Goal: Answer question/provide support: Answer question/provide support

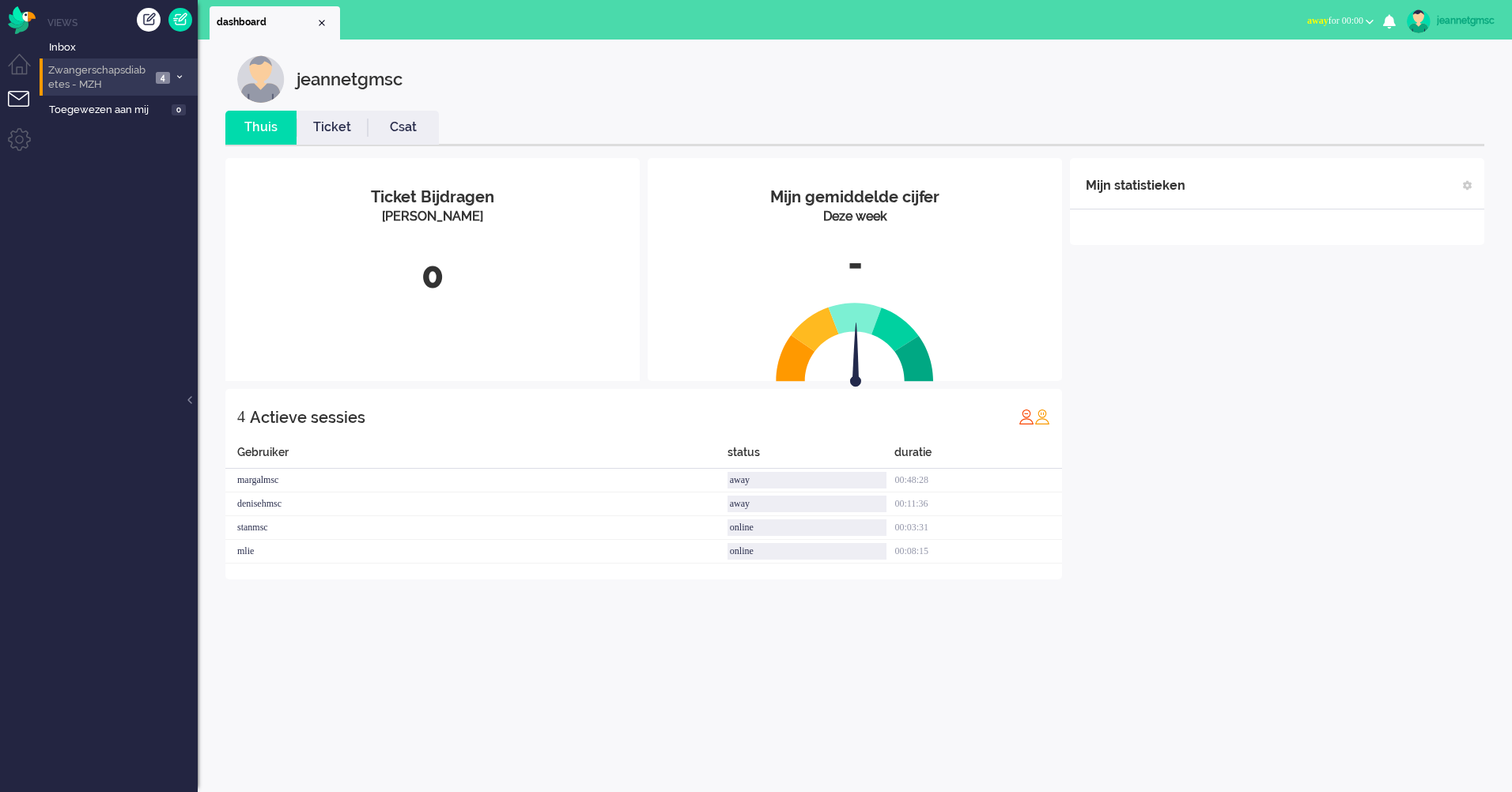
click at [177, 74] on icon at bounding box center [180, 77] width 5 height 6
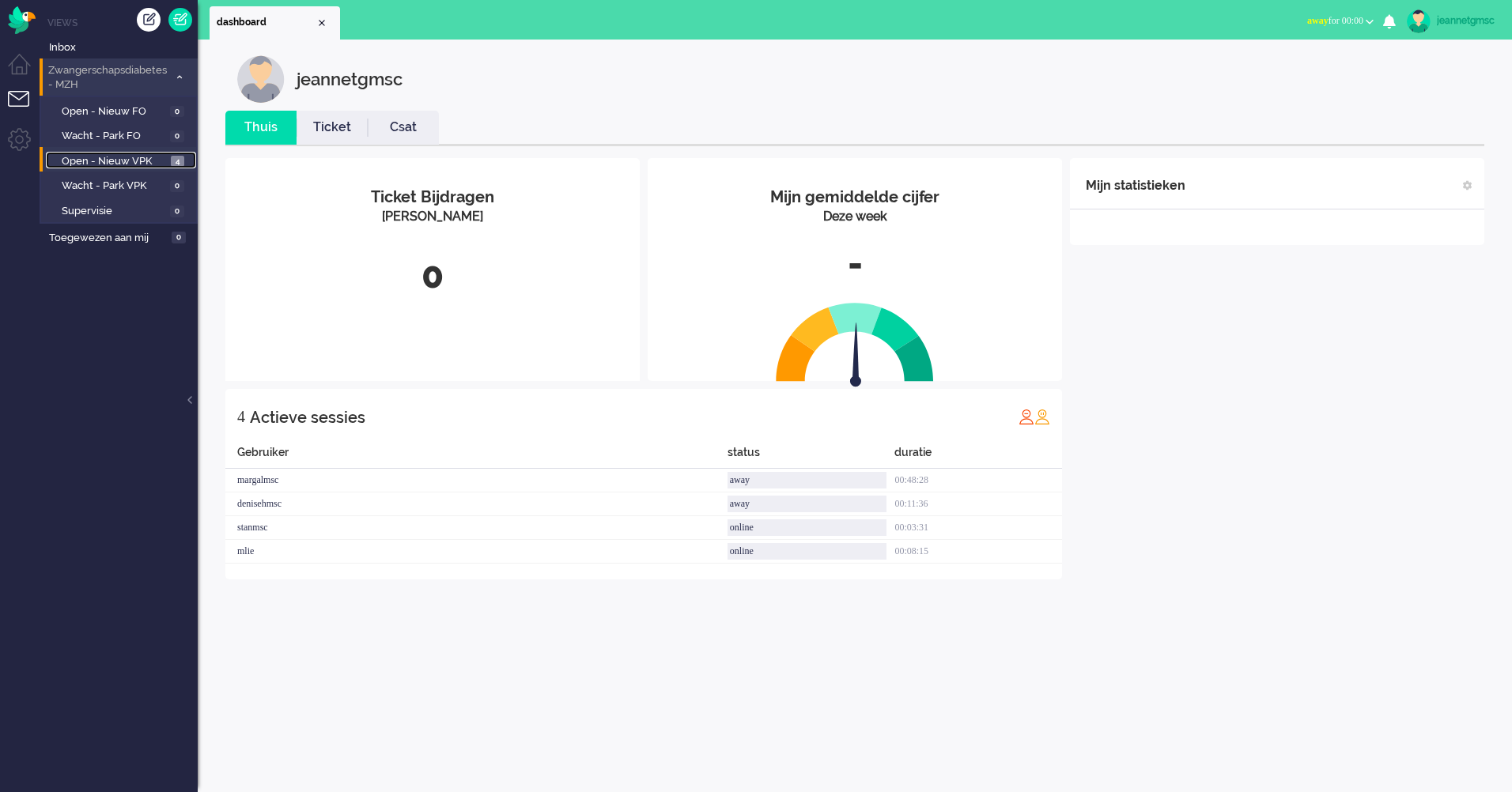
click at [147, 155] on span "Open - Nieuw VPK" at bounding box center [115, 161] width 105 height 15
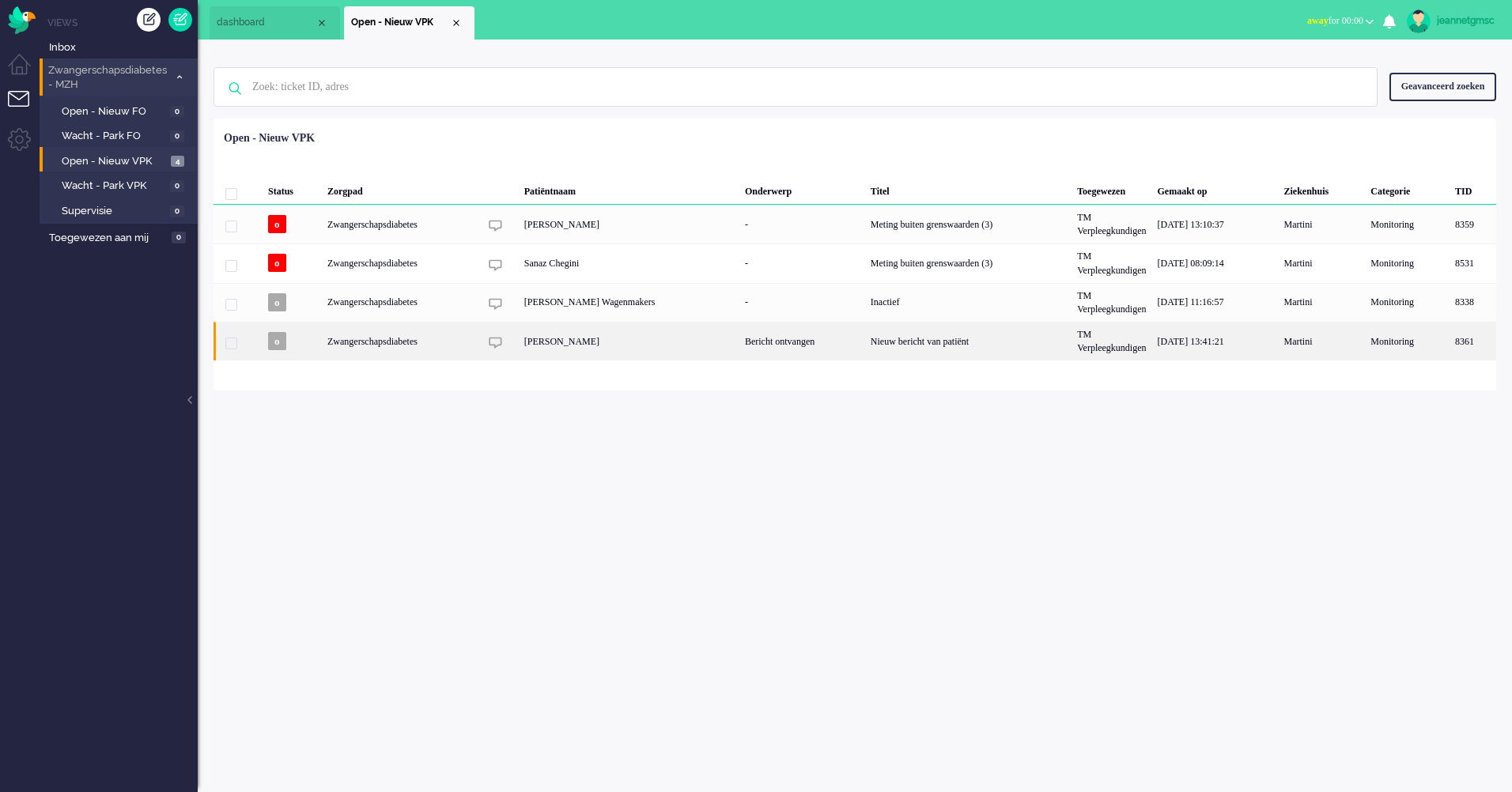
click at [865, 340] on div "Zwangerschapsdiabetes" at bounding box center [968, 341] width 207 height 38
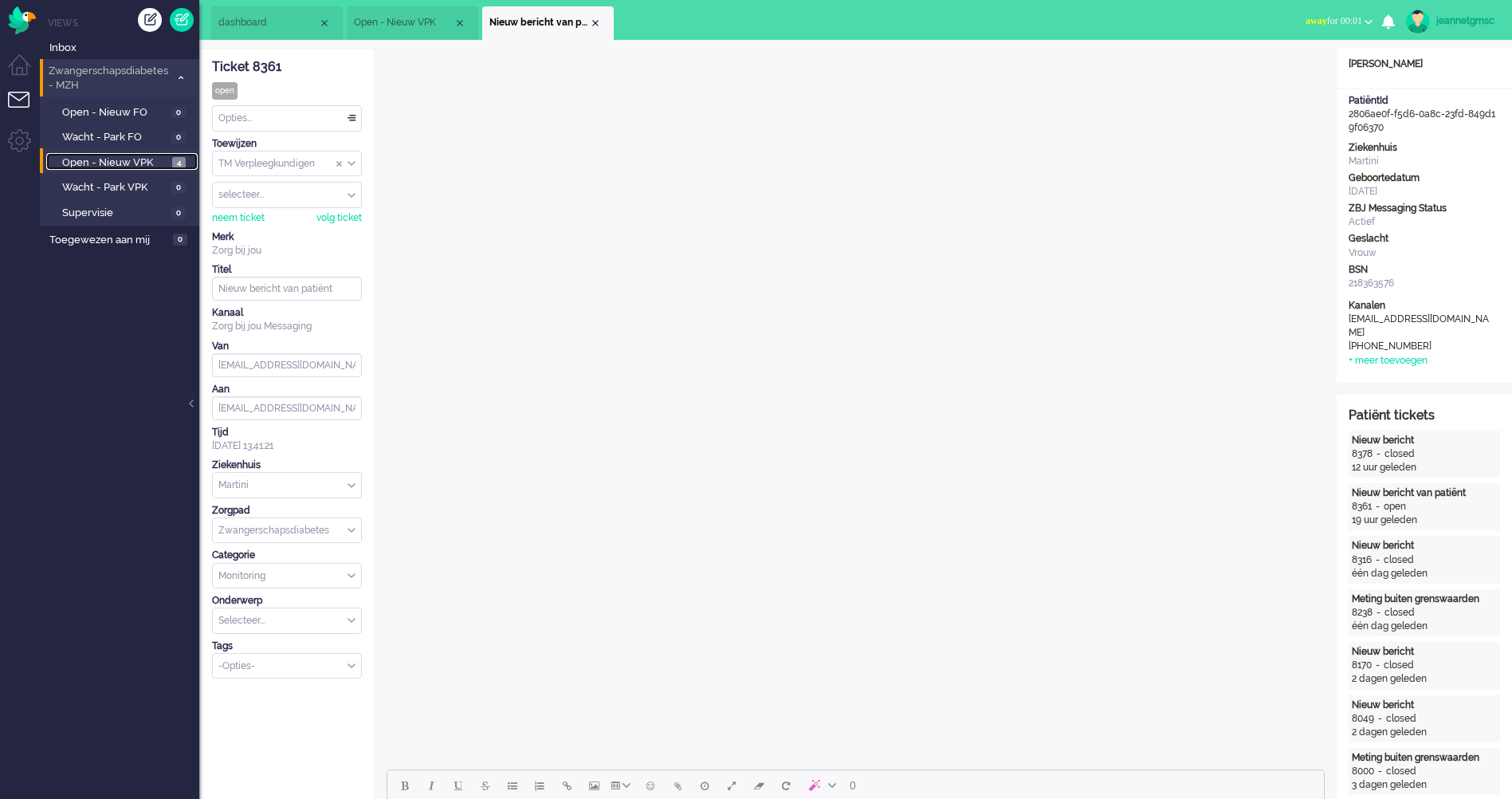
click at [139, 161] on span "Open - Nieuw VPK" at bounding box center [116, 163] width 106 height 15
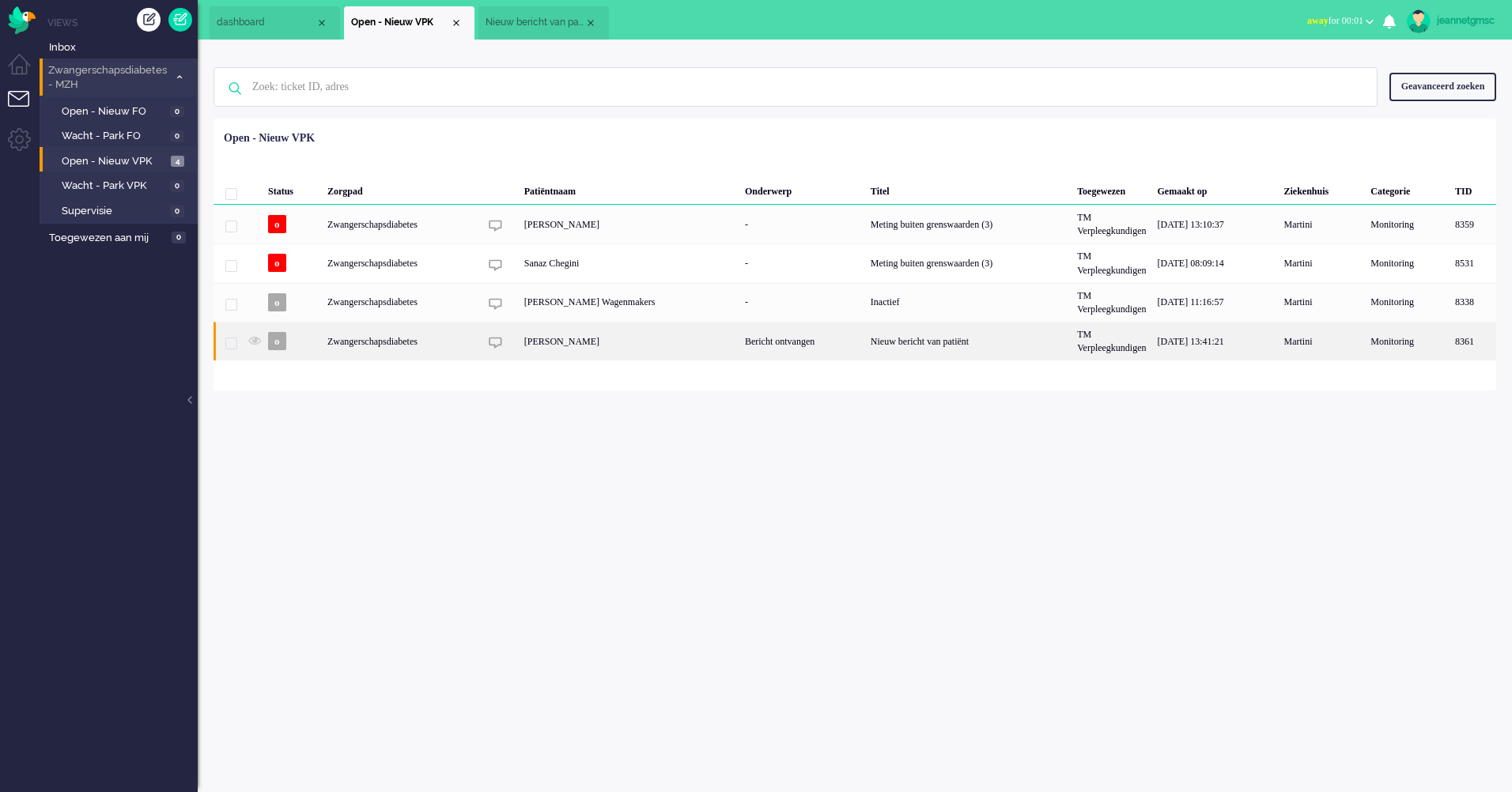
click at [569, 336] on div "[PERSON_NAME]" at bounding box center [629, 341] width 221 height 38
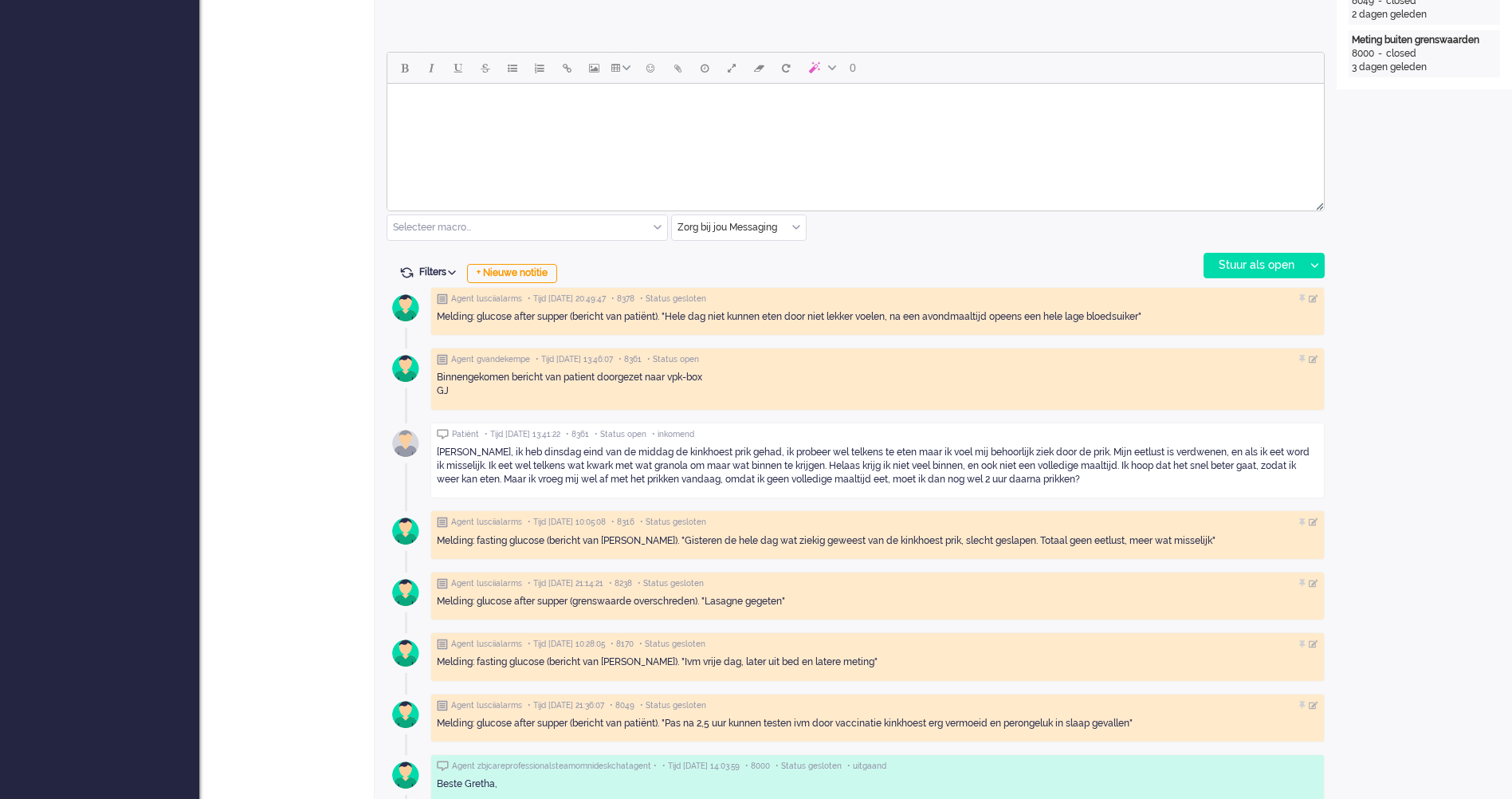
scroll to position [638, 0]
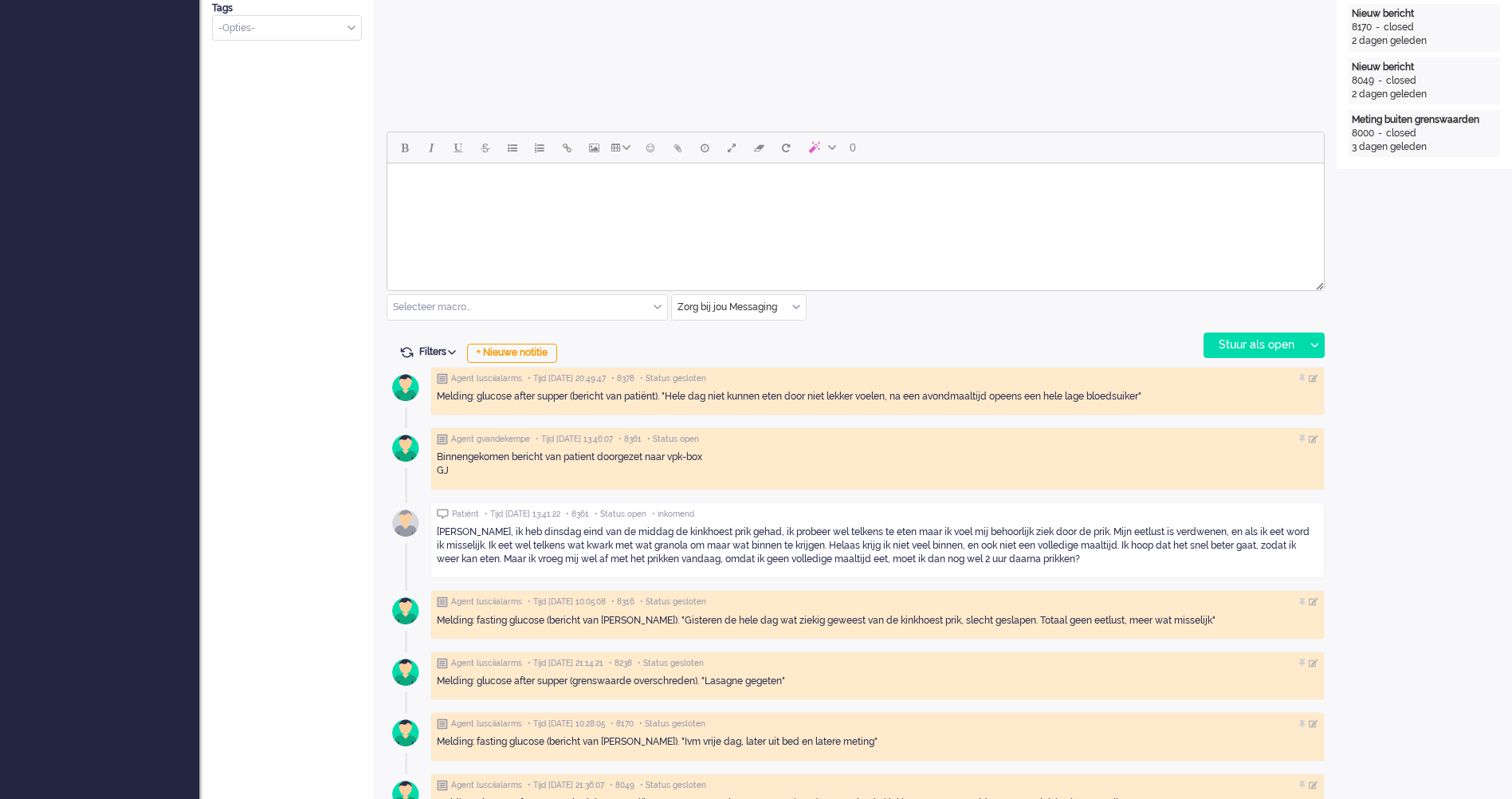
click at [621, 204] on html at bounding box center [855, 184] width 936 height 40
drag, startPoint x: 690, startPoint y: 546, endPoint x: 893, endPoint y: 543, distance: 203.0
click at [893, 543] on div "[PERSON_NAME], ik heb dinsdag eind van de middag de kinkhoest prik gehad, ik pr…" at bounding box center [877, 546] width 881 height 40
click at [637, 503] on div "Patiënt • Tijd [DATE] 13:41:22 • 8361 • Status open • inkomend Hallo, ik heb di…" at bounding box center [877, 540] width 894 height 77
drag, startPoint x: 709, startPoint y: 478, endPoint x: 433, endPoint y: 451, distance: 277.3
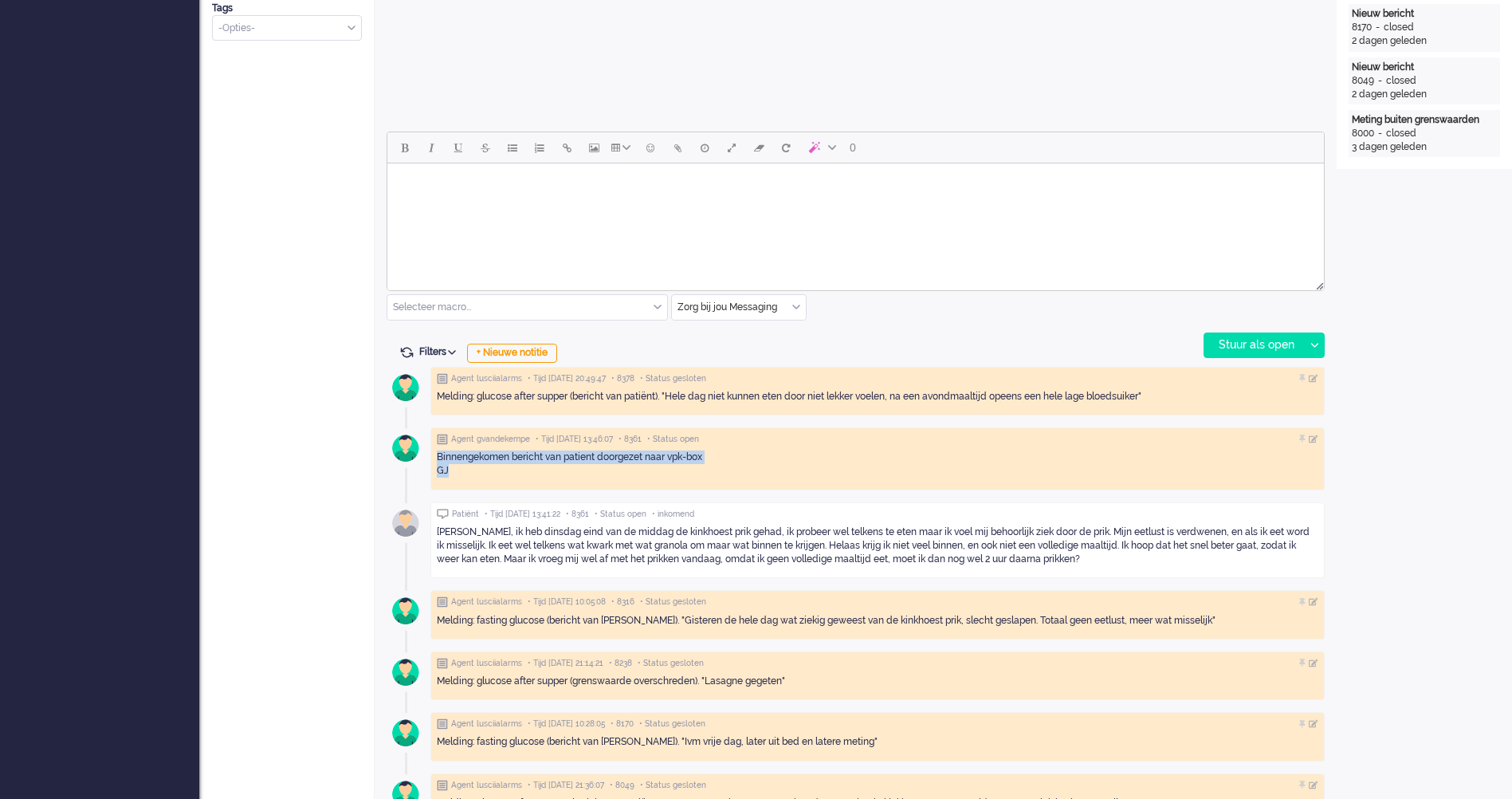
click at [433, 451] on div "Agent gvandekempe • Tijd [DATE] 13:46:07 • 8361 • Status open Binnengekomen ber…" at bounding box center [877, 459] width 894 height 63
click at [641, 529] on div "[PERSON_NAME], ik heb dinsdag eind van de middag de kinkhoest prik gehad, ik pr…" at bounding box center [877, 546] width 881 height 40
click at [598, 198] on html at bounding box center [855, 184] width 936 height 40
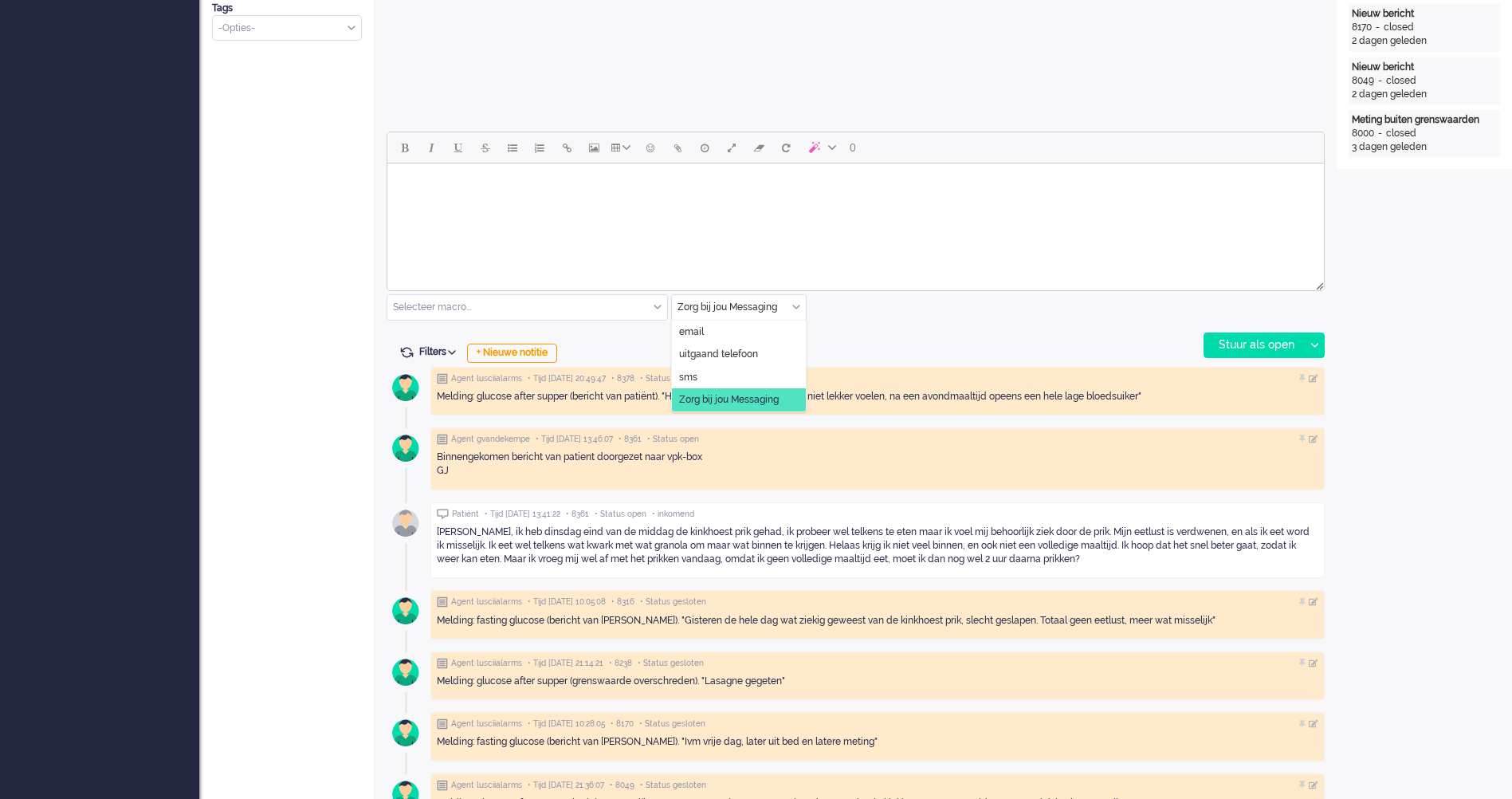
click at [729, 304] on input "text" at bounding box center [739, 307] width 134 height 24
click at [519, 300] on input "text" at bounding box center [527, 307] width 280 height 24
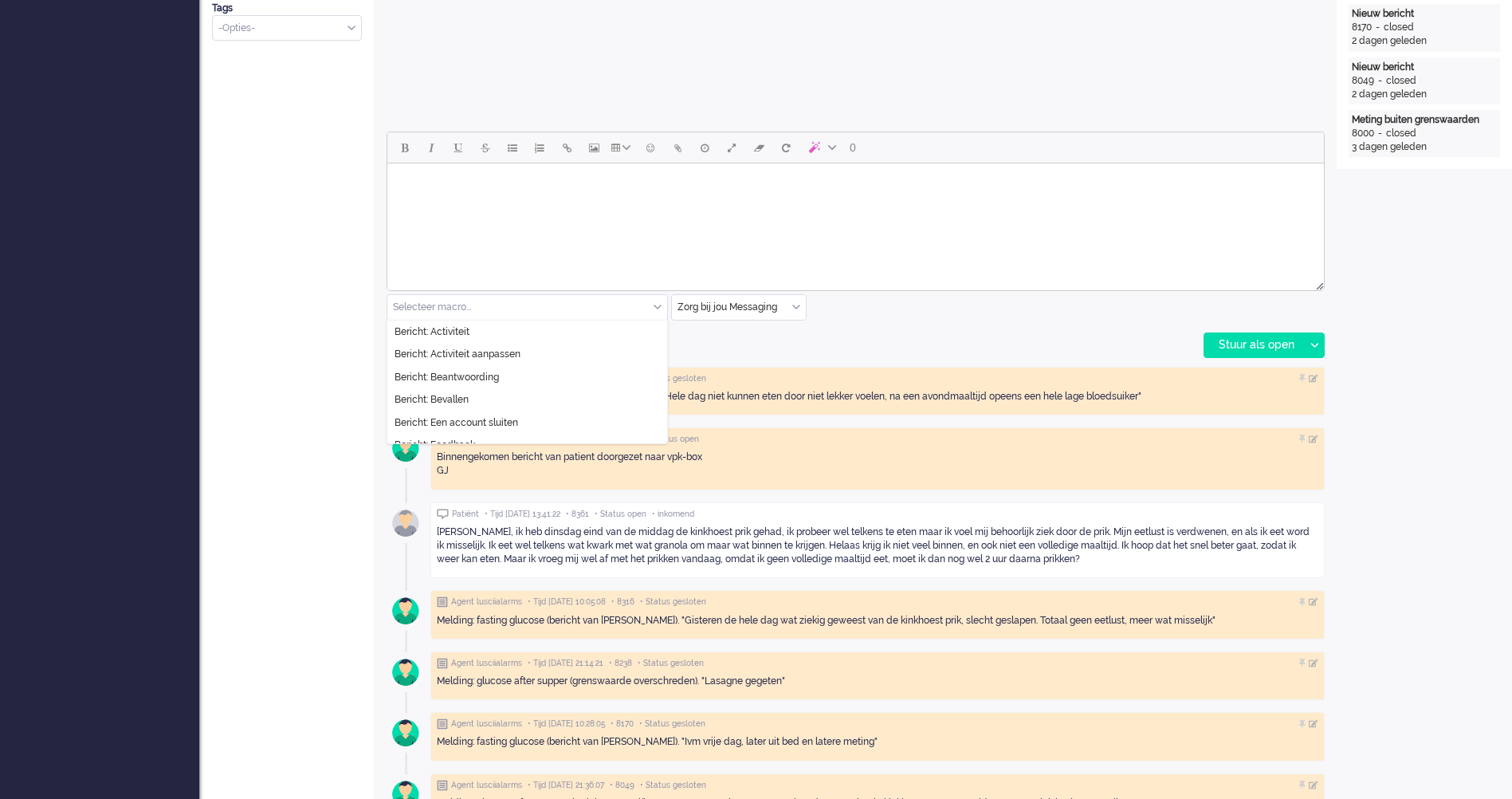
click at [519, 300] on input "text" at bounding box center [527, 307] width 280 height 24
click at [732, 322] on div "0 Selecteer macro... Bericht: Activiteit Bericht: Activiteit aanpassen Bericht:…" at bounding box center [855, 245] width 938 height 226
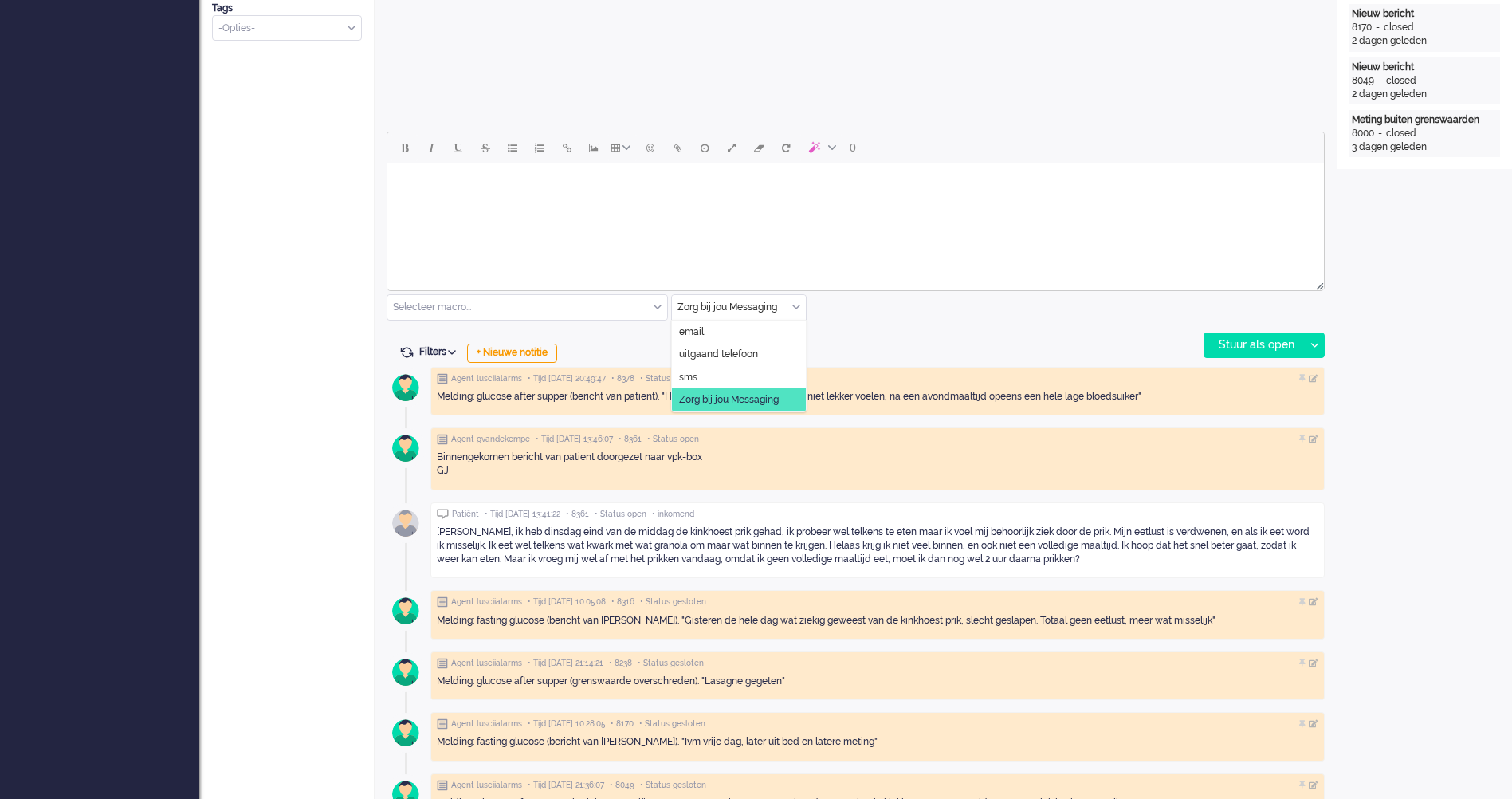
click at [734, 311] on input "text" at bounding box center [739, 307] width 134 height 24
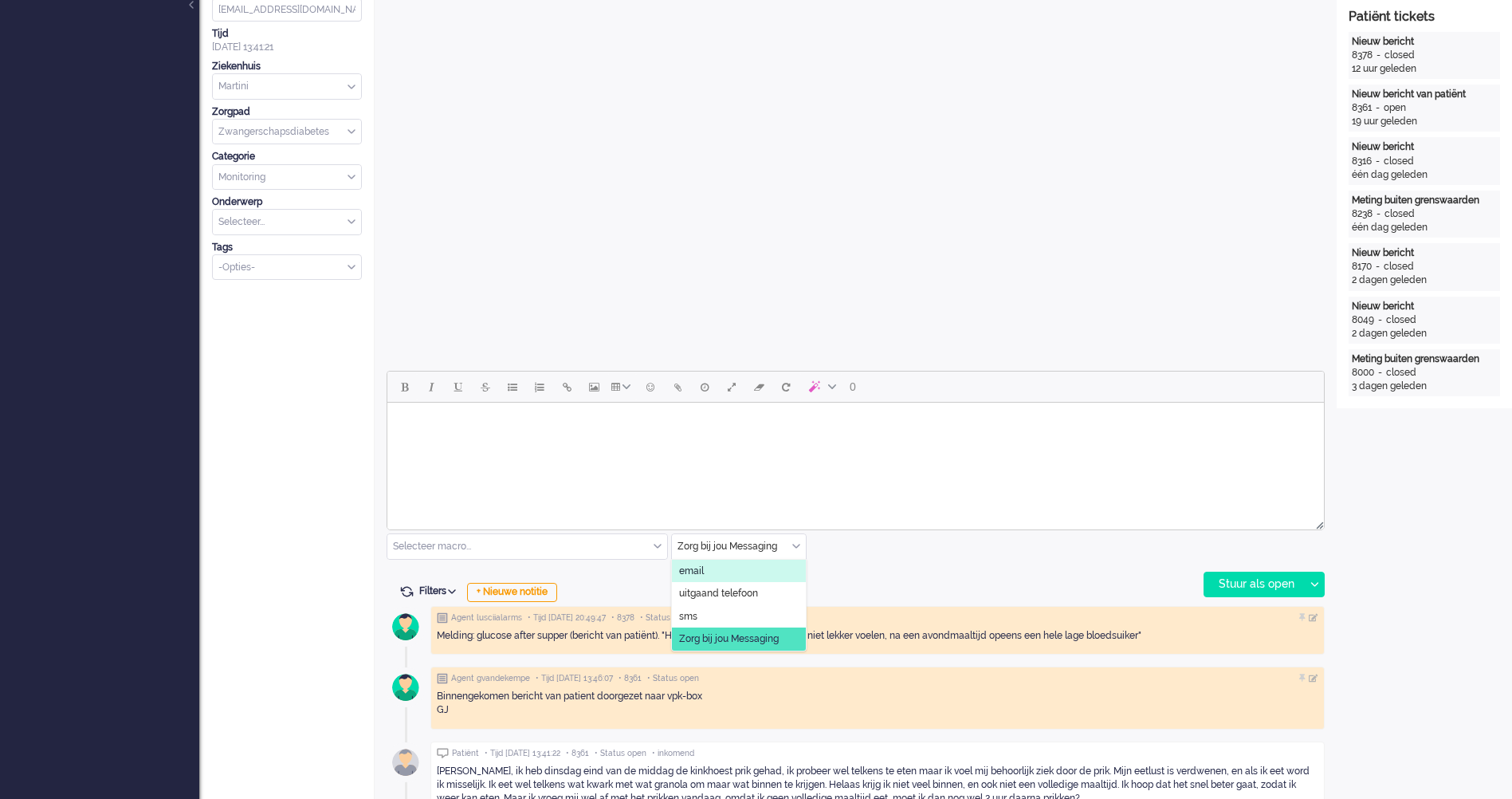
scroll to position [478, 0]
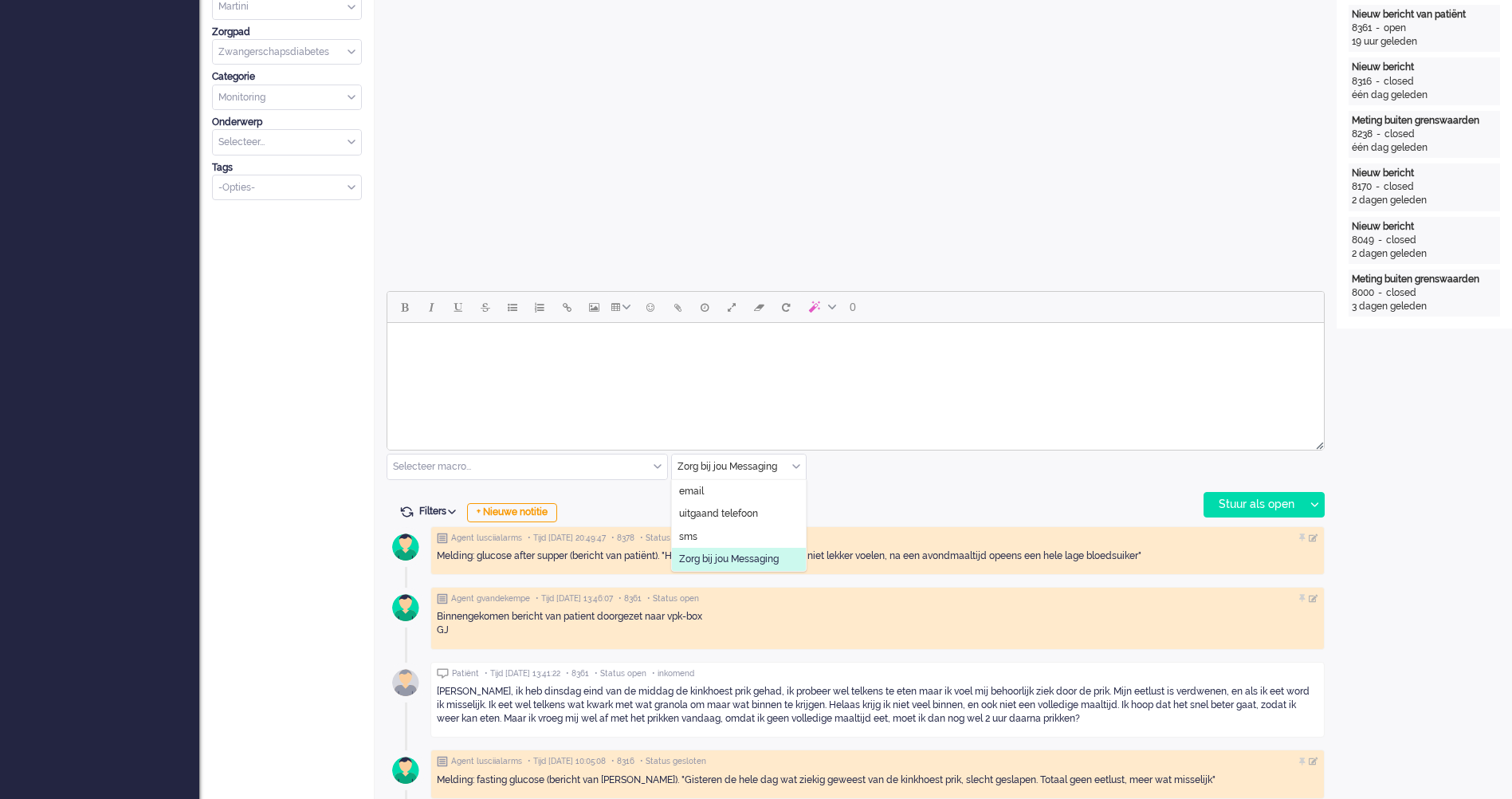
click at [717, 696] on div "[PERSON_NAME], ik heb dinsdag eind van de middag de kinkhoest prik gehad, ik pr…" at bounding box center [877, 705] width 881 height 40
click at [685, 364] on html at bounding box center [855, 343] width 936 height 40
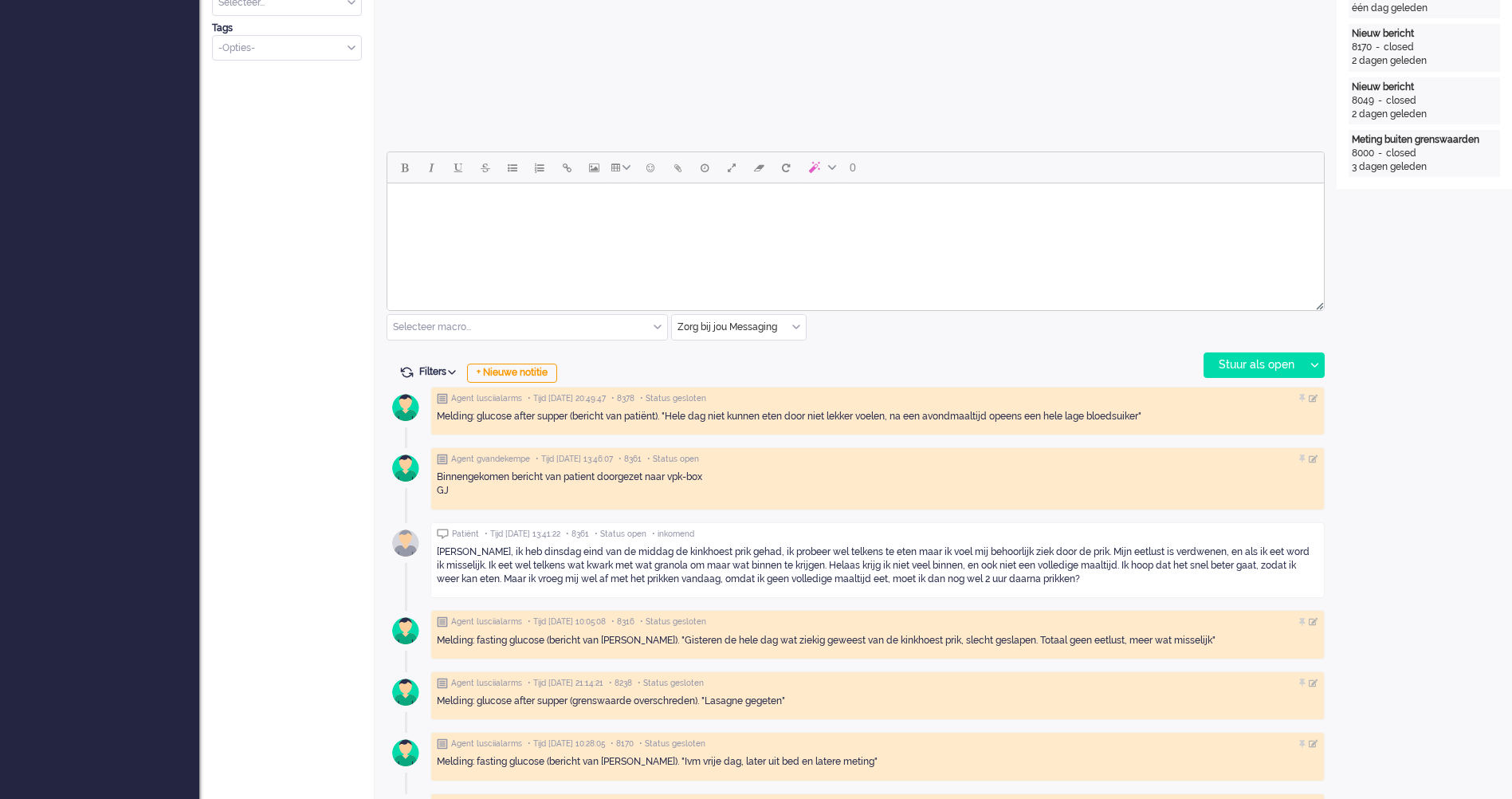
scroll to position [538, 0]
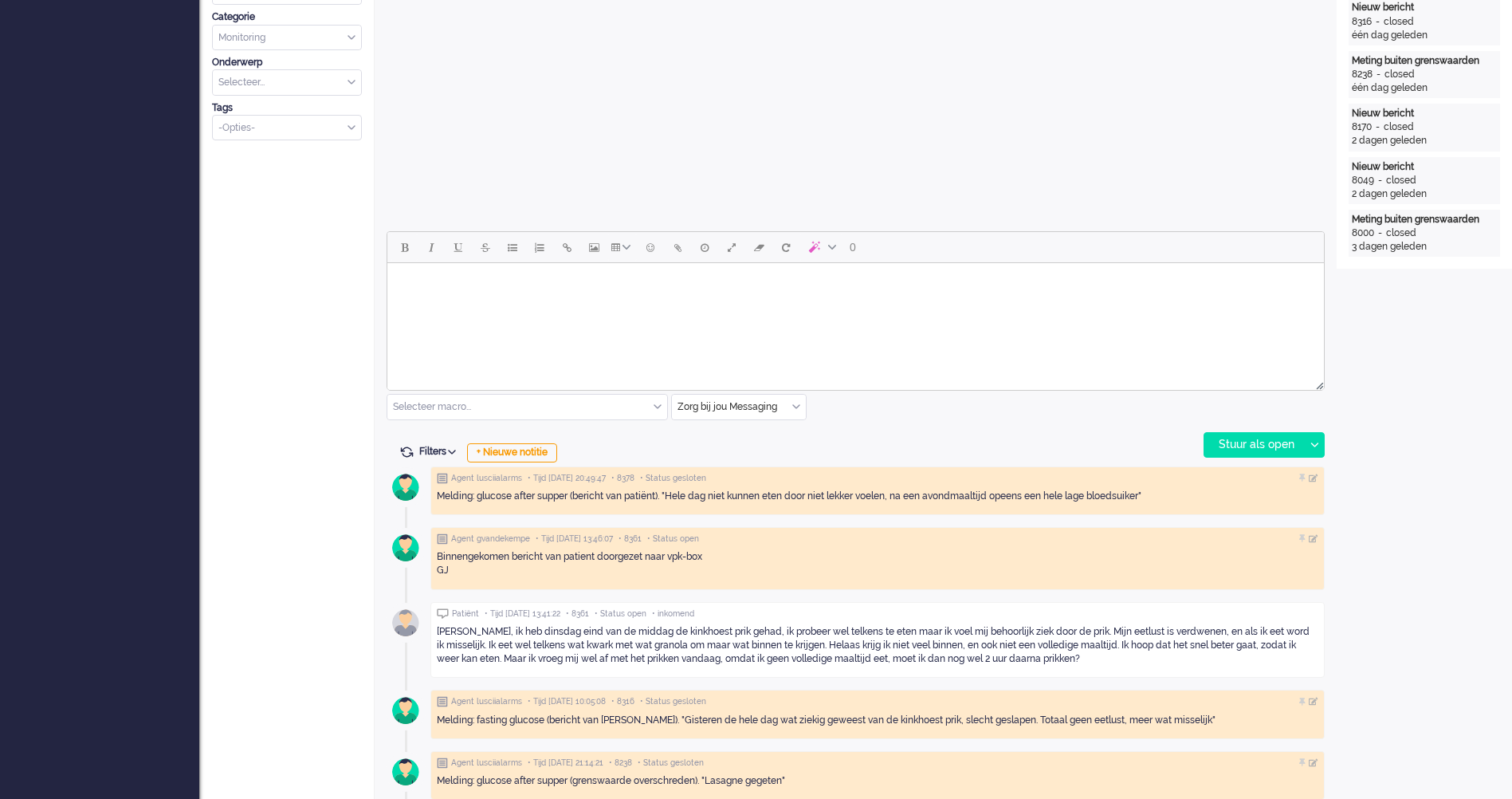
click at [679, 304] on html at bounding box center [855, 283] width 936 height 40
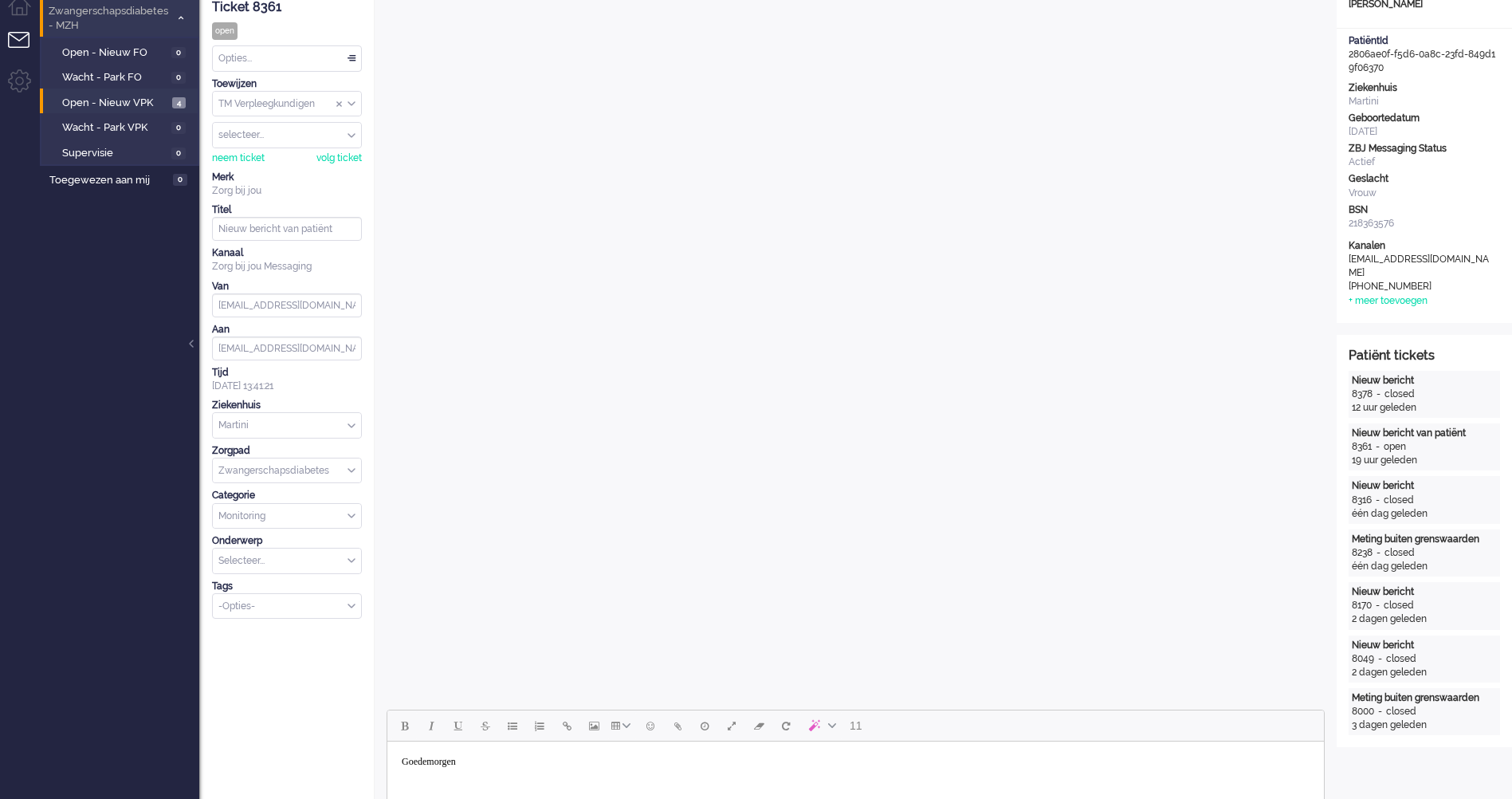
scroll to position [458, 0]
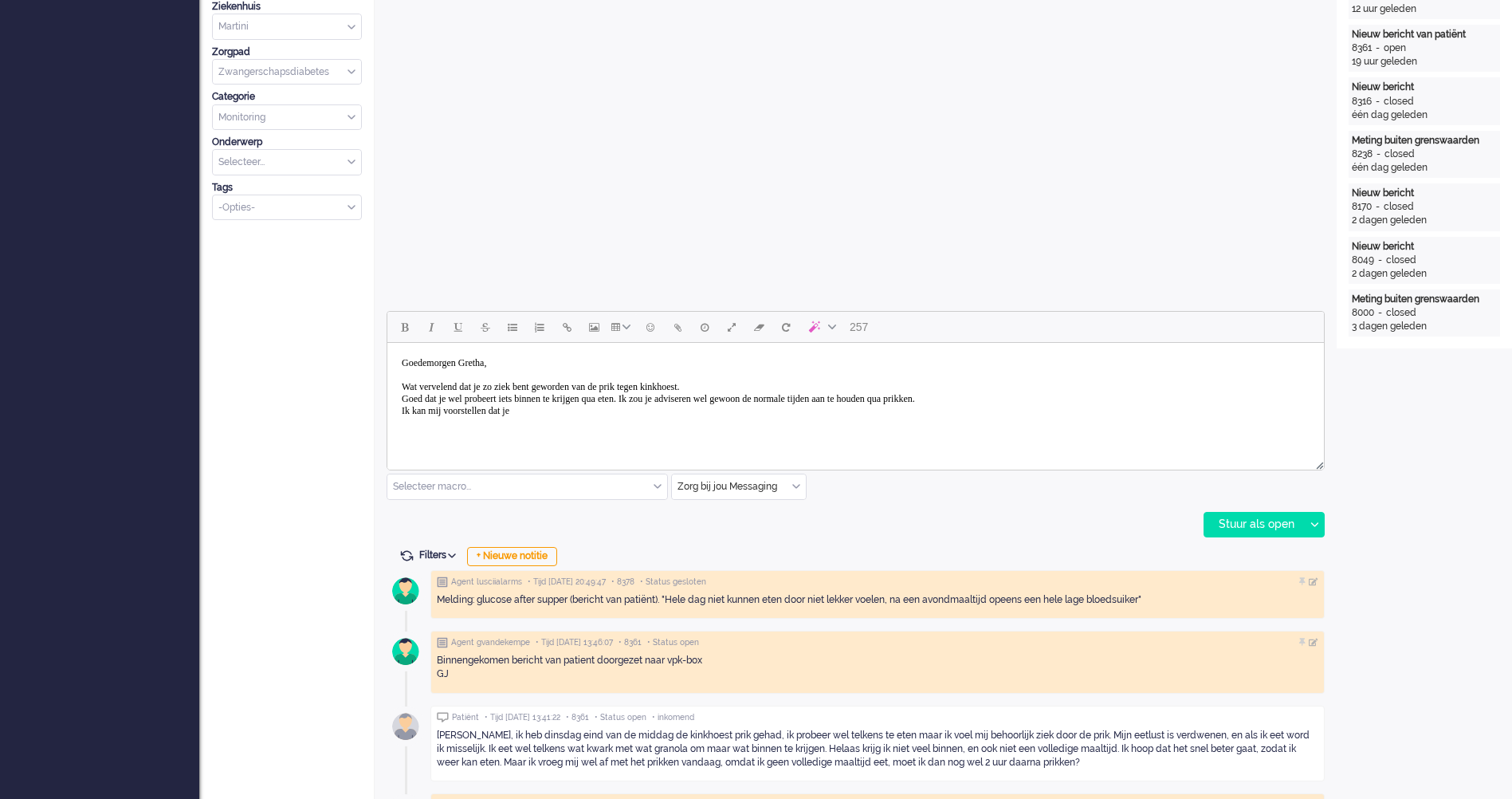
click at [648, 399] on body "Goedemorgen Gretha, Wat vervelend dat je zo ziek bent geworden van de prik tege…" at bounding box center [855, 387] width 923 height 76
click at [653, 413] on body "Goedemorgen Gretha, Wat vervelend dat je zo ziek bent geworden van de prik tege…" at bounding box center [855, 387] width 923 height 76
click at [664, 406] on body "Goedemorgen Gretha, Wat vervelend dat je zo ziek bent geworden van de prik tege…" at bounding box center [855, 387] width 923 height 76
click at [942, 413] on body "Goedemorgen Gretha, Wat vervelend dat je zo ziek bent geworden van de prik tege…" at bounding box center [855, 393] width 923 height 88
click at [978, 429] on body "Goedemorgen Gretha, Wat vervelend dat je zo ziek bent geworden van de prik tege…" at bounding box center [855, 393] width 923 height 88
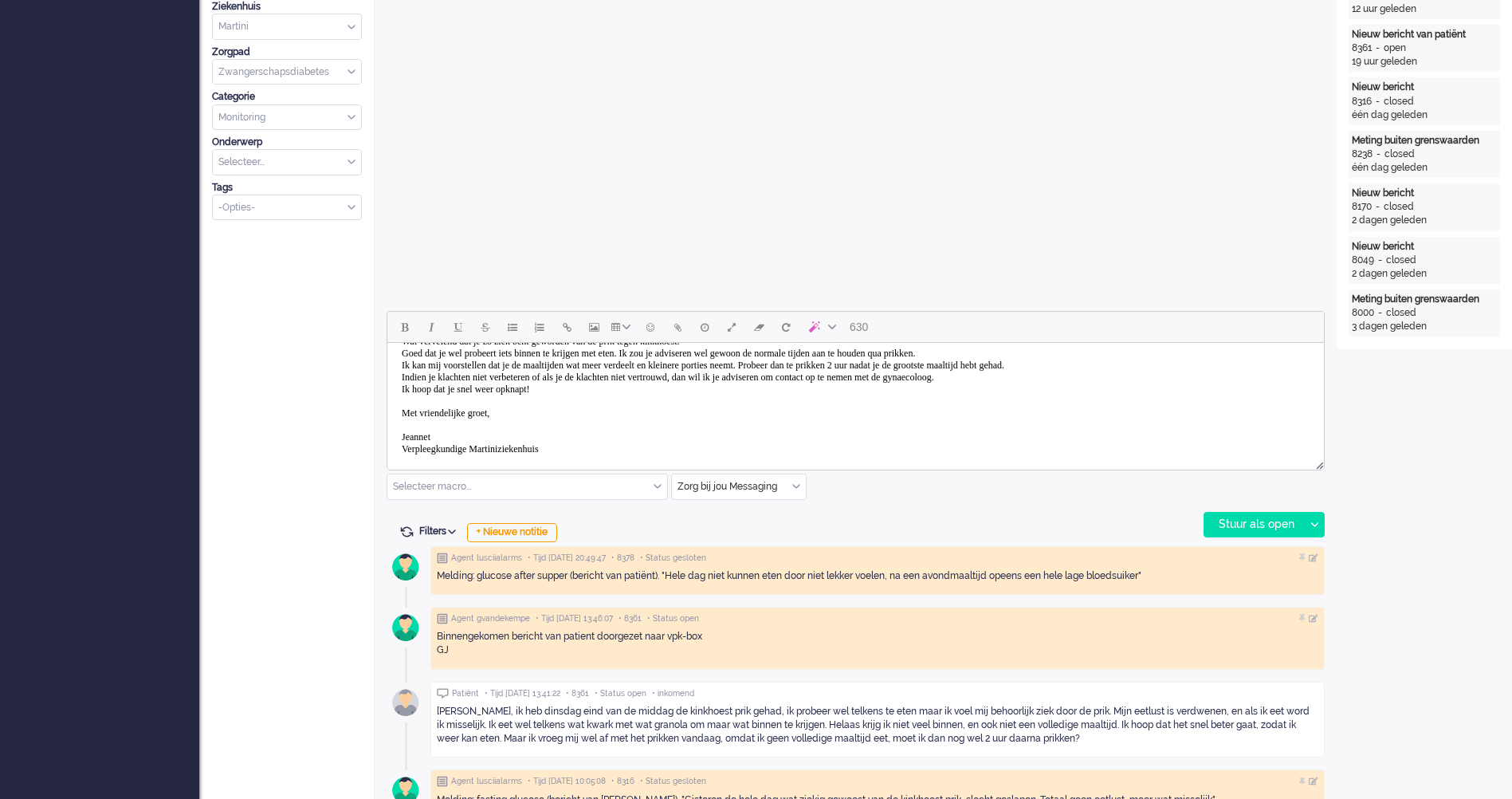
scroll to position [0, 0]
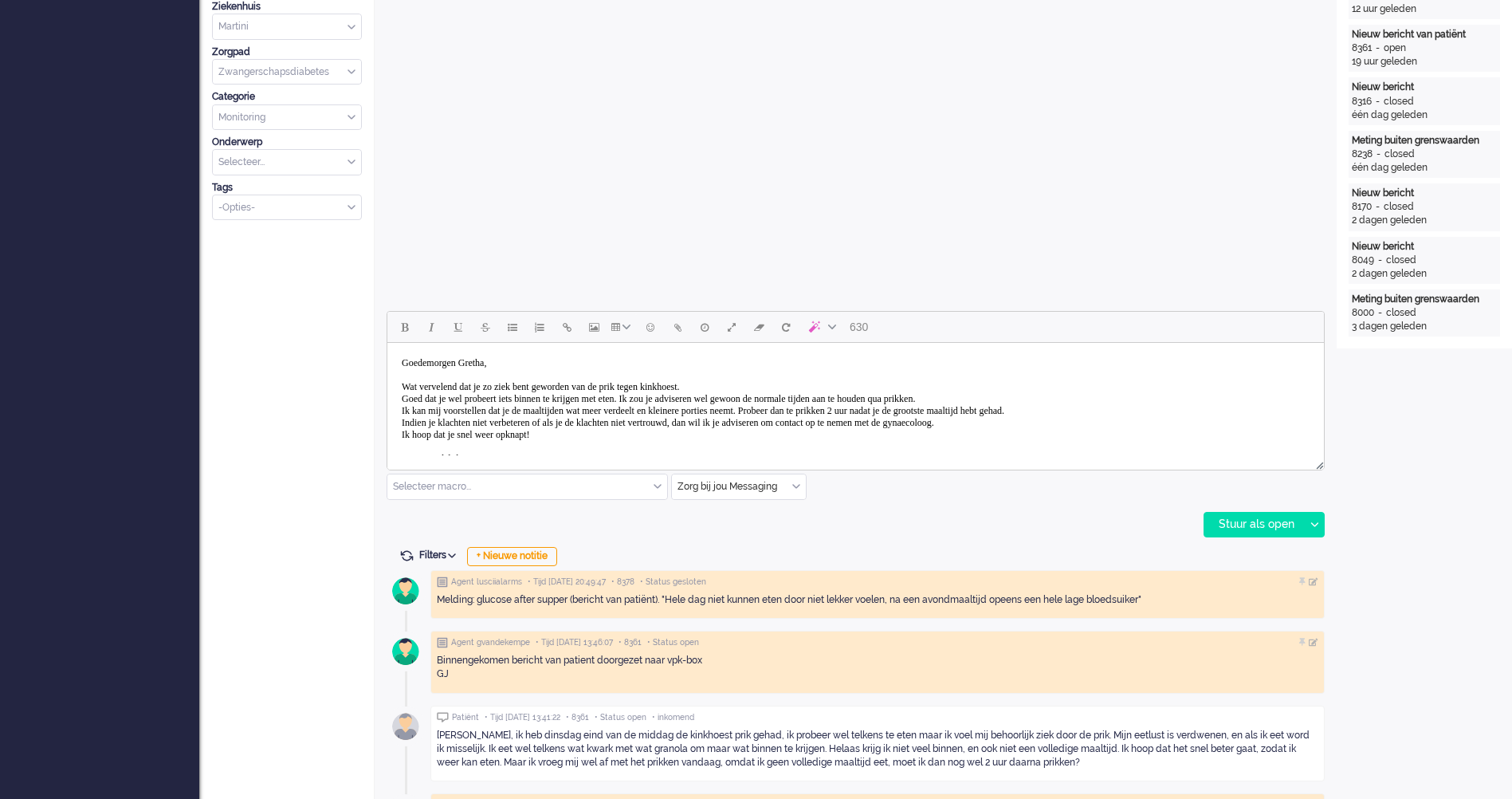
click at [621, 434] on body "Goedemorgen Gretha, Wat vervelend dat je zo ziek bent geworden van de prik tege…" at bounding box center [855, 429] width 923 height 159
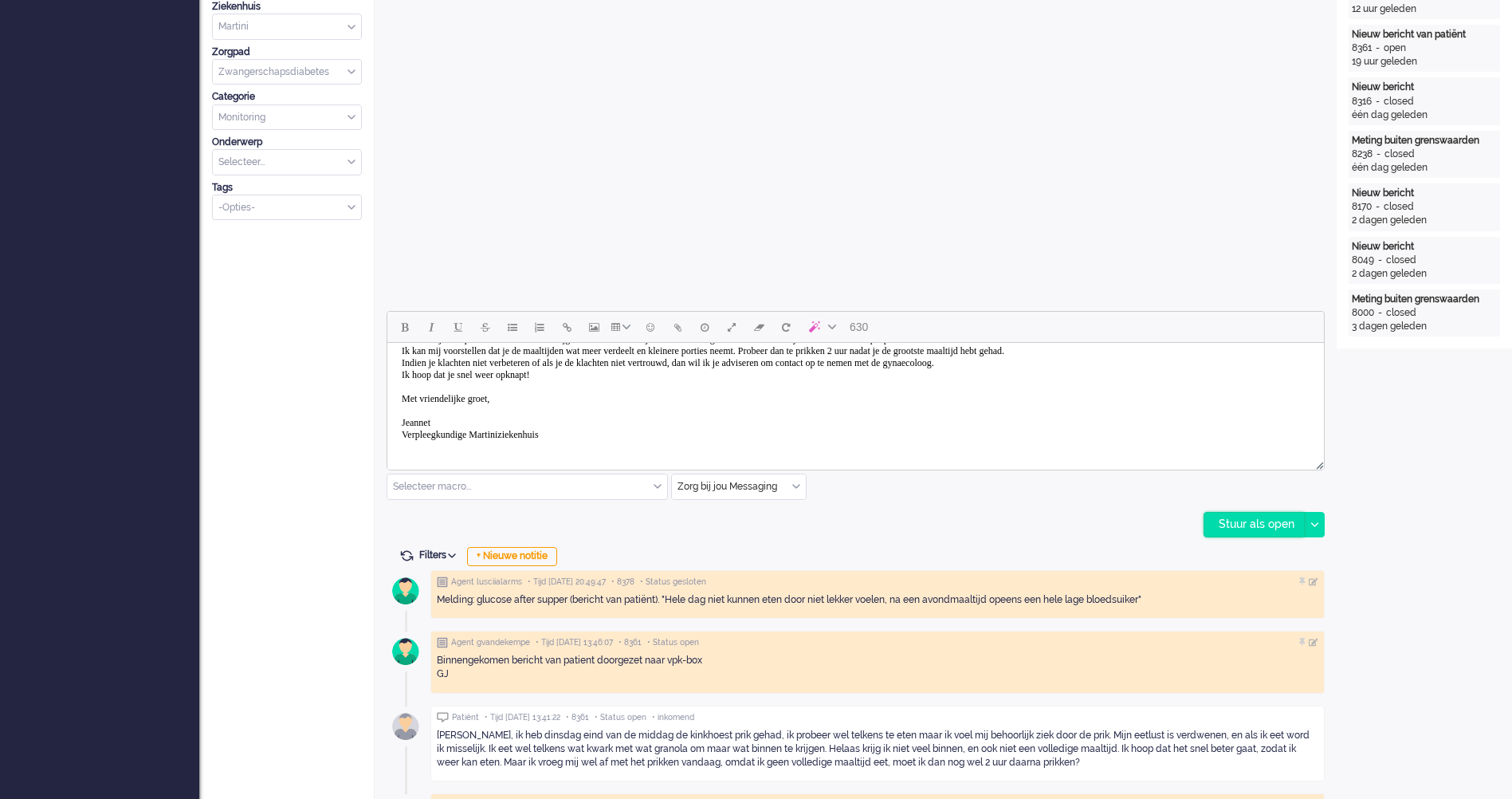
click at [1280, 521] on div "Stuur als open" at bounding box center [1254, 525] width 100 height 24
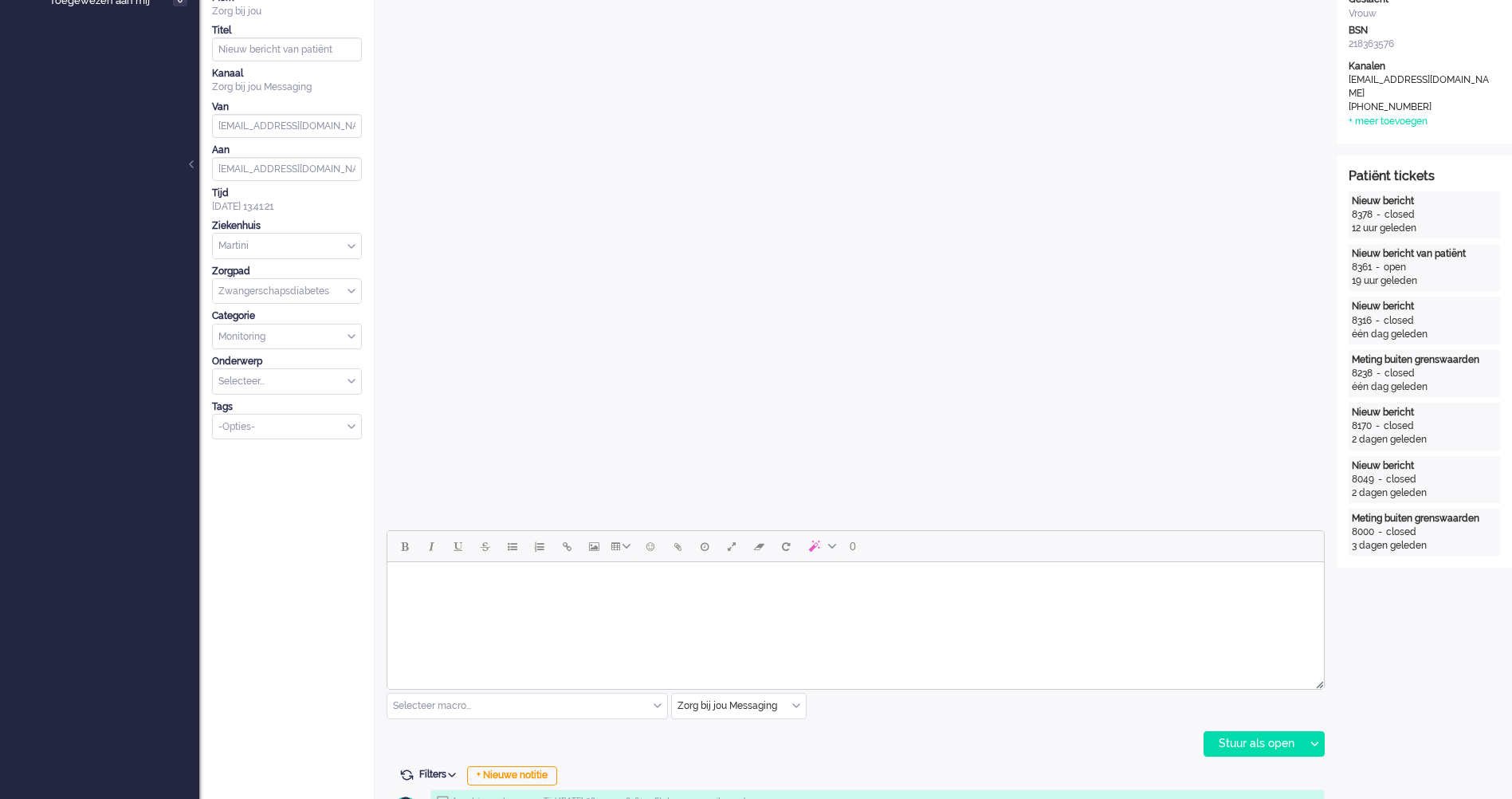
scroll to position [0, 0]
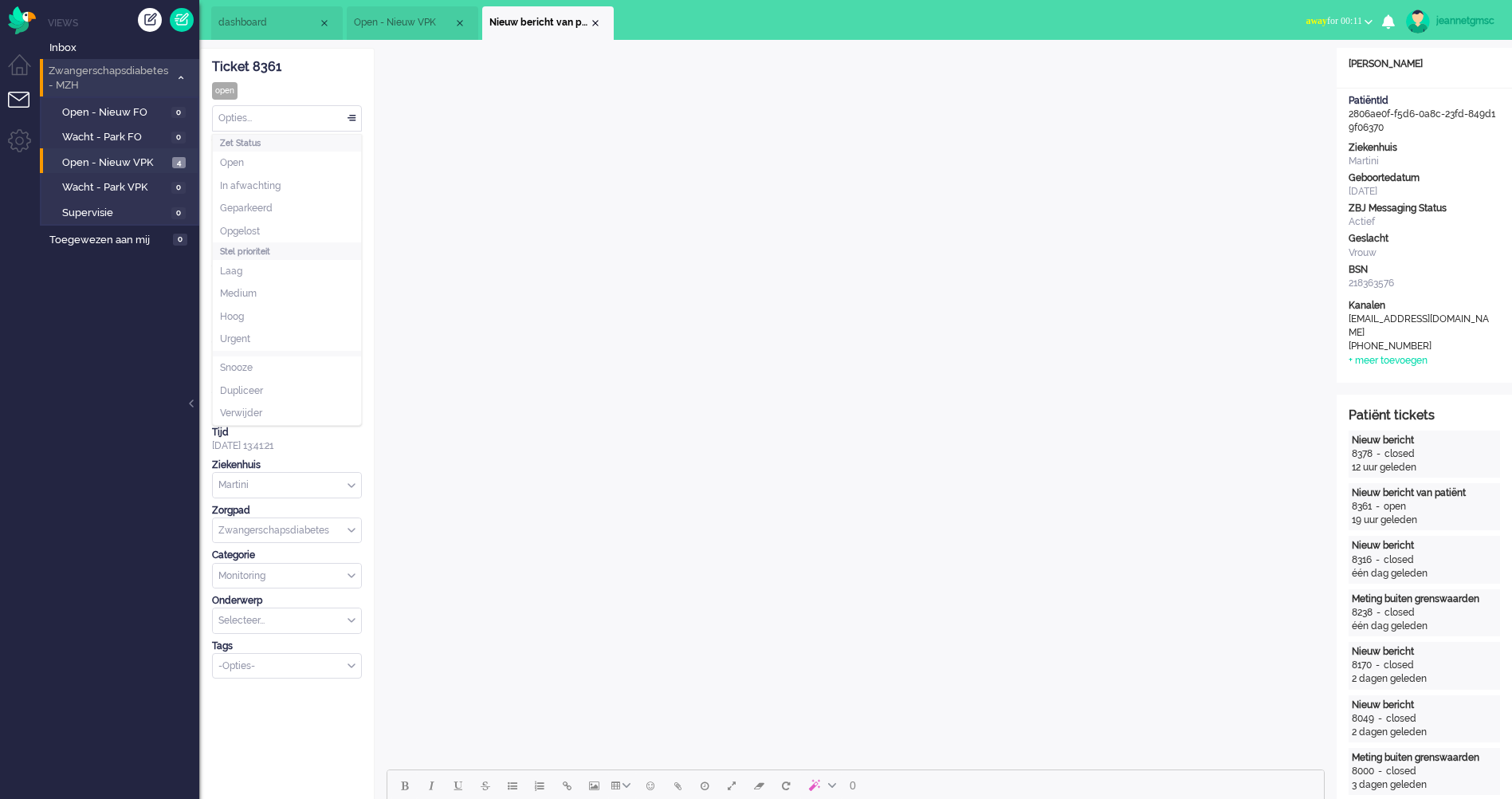
click at [306, 112] on div "Opties..." at bounding box center [287, 118] width 148 height 24
click at [275, 227] on li "Opgelost" at bounding box center [287, 231] width 148 height 23
click at [152, 160] on span "Open - Nieuw VPK" at bounding box center [116, 163] width 106 height 15
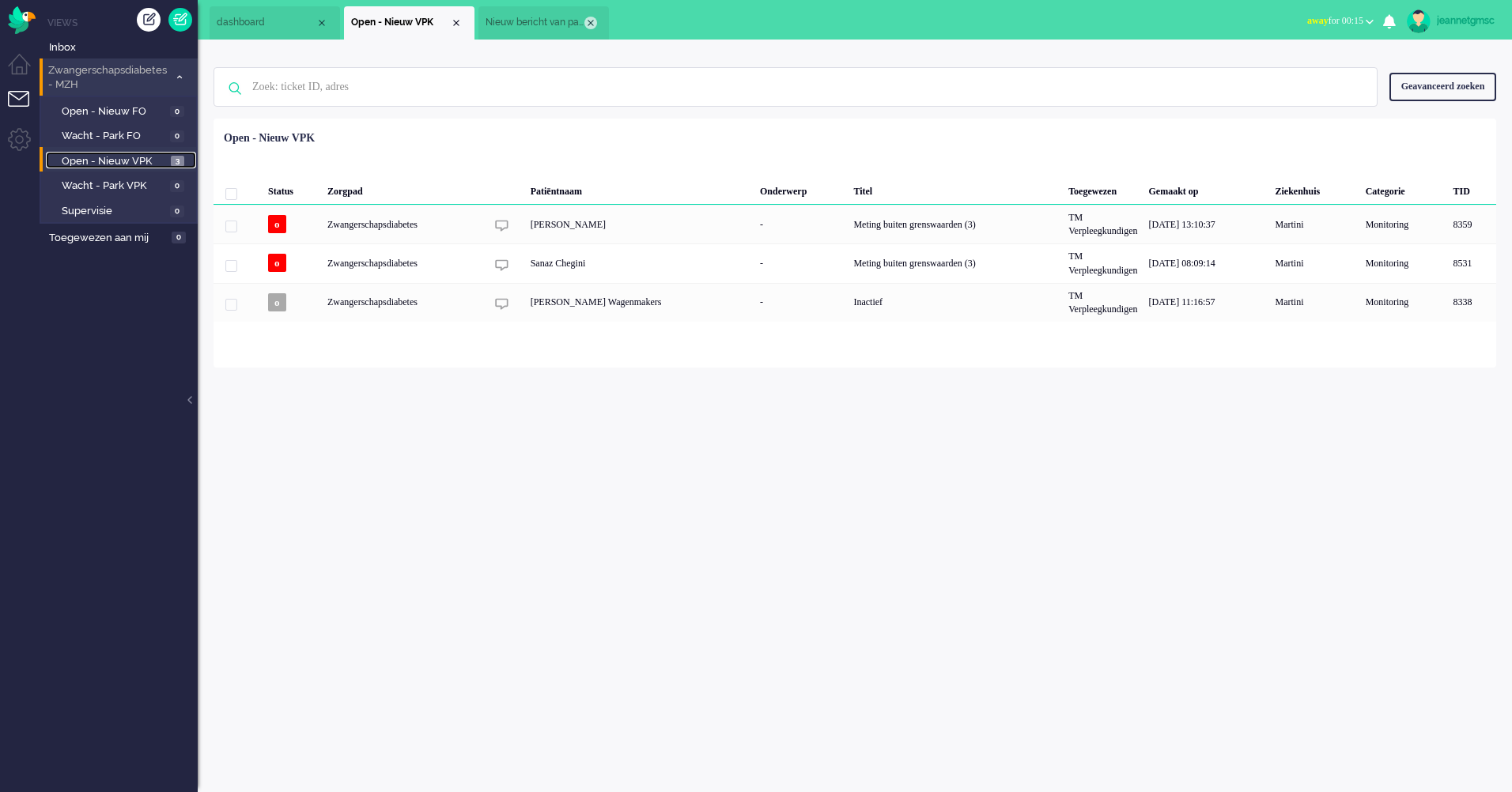
click at [595, 25] on div "Close tab" at bounding box center [590, 23] width 13 height 13
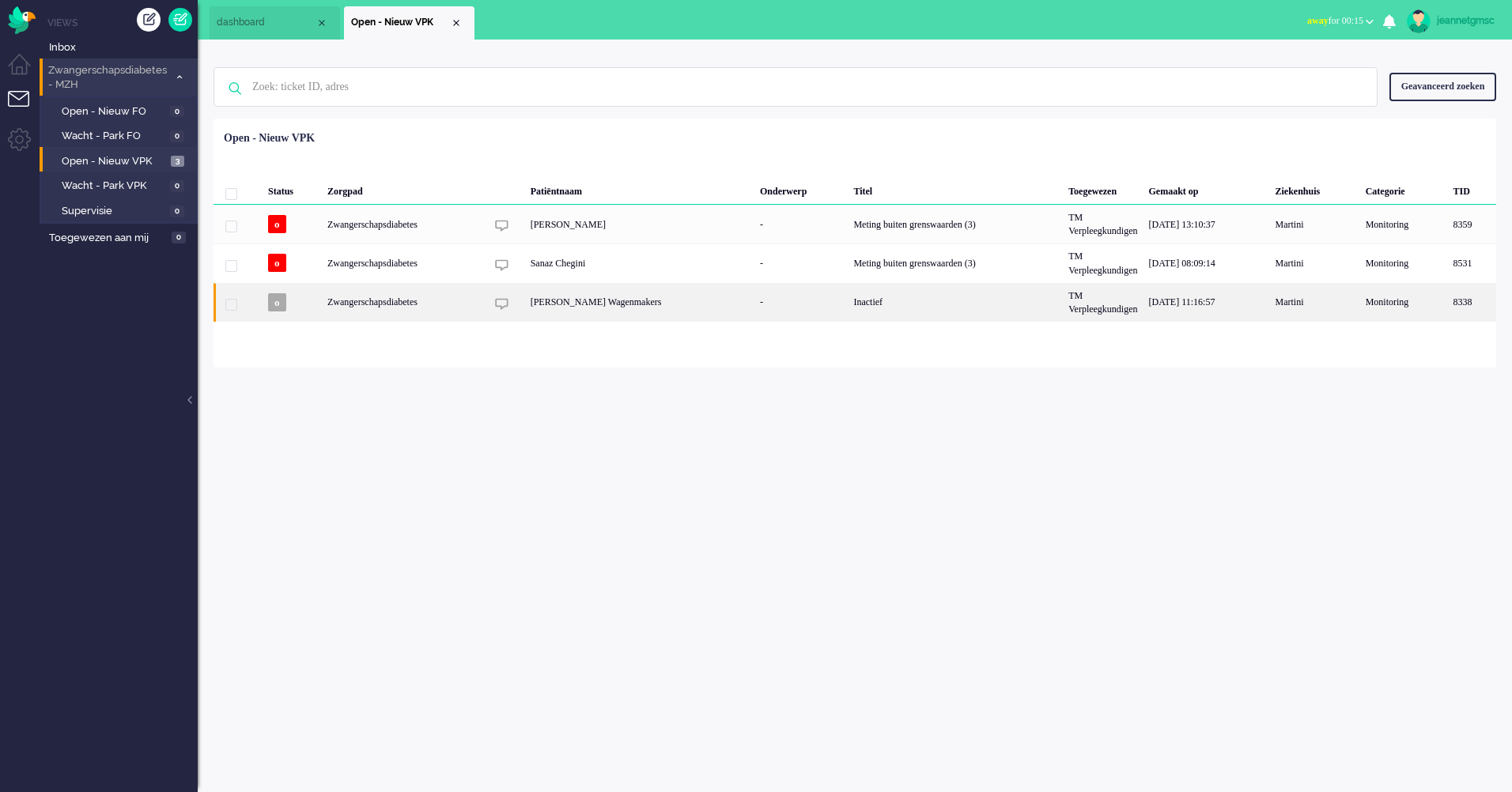
click at [658, 316] on div "[PERSON_NAME] Wagenmakers" at bounding box center [639, 302] width 229 height 38
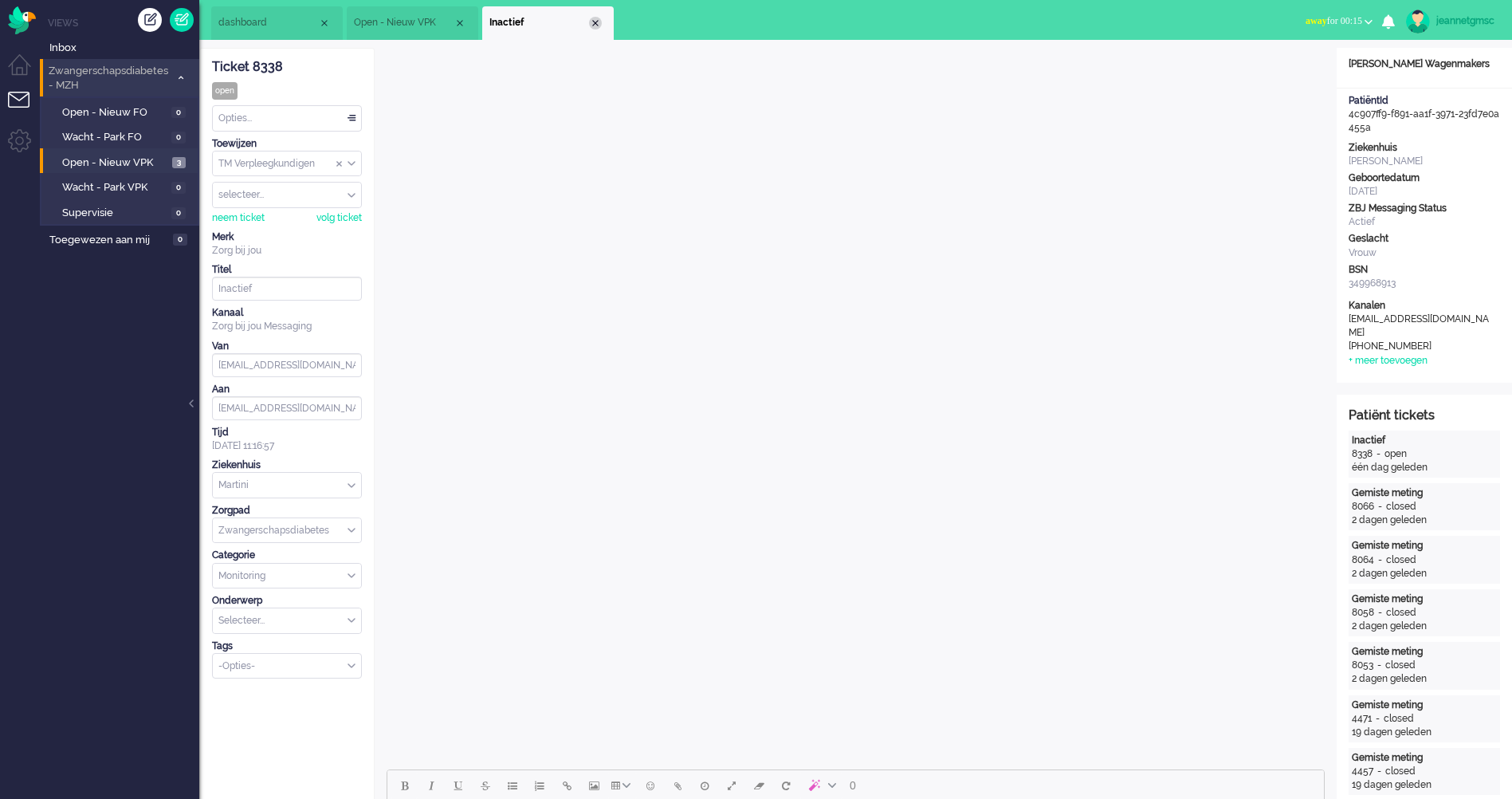
click at [597, 23] on div "Close tab" at bounding box center [595, 23] width 13 height 13
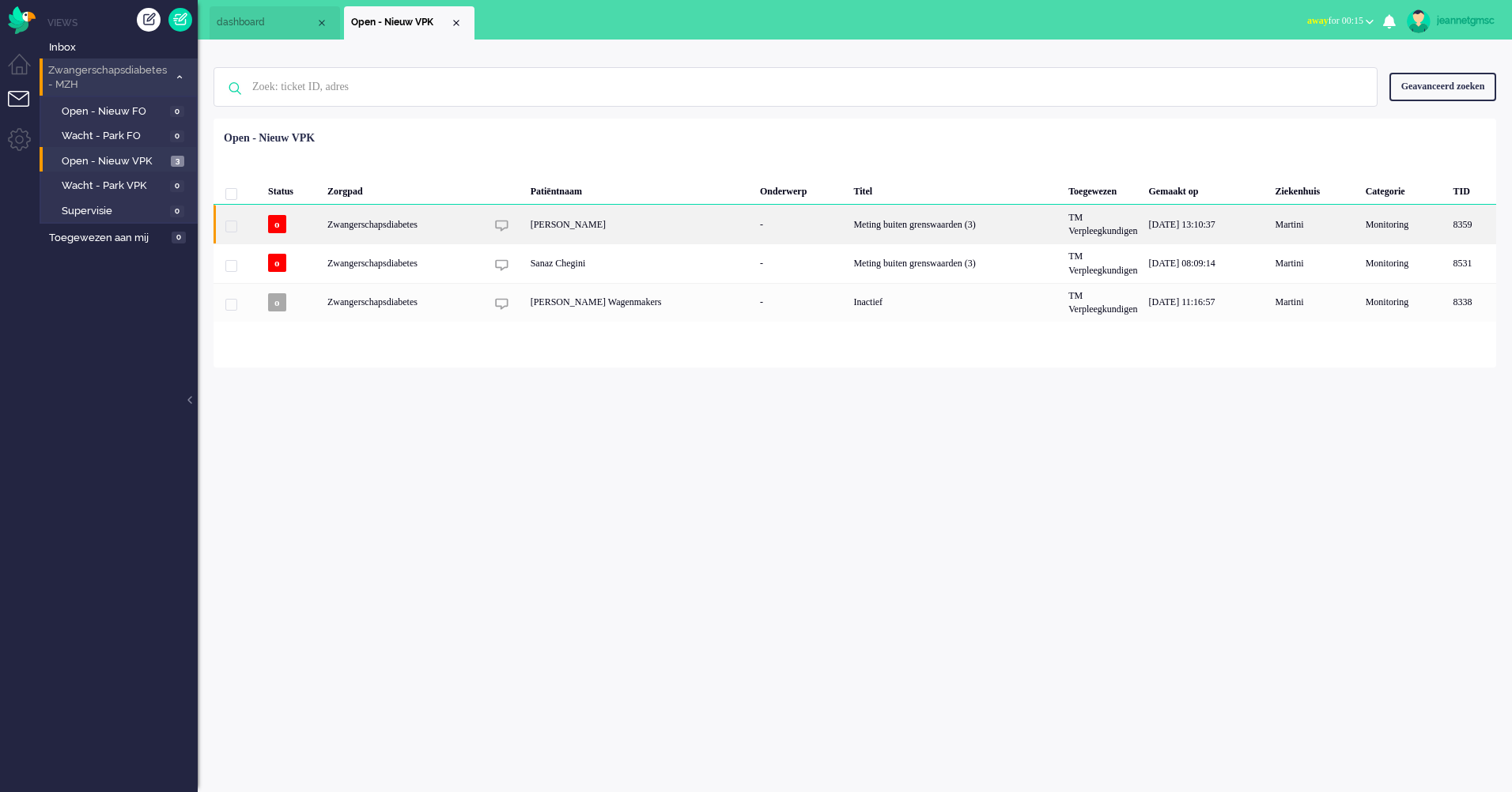
click at [633, 229] on div "[PERSON_NAME]" at bounding box center [639, 224] width 229 height 38
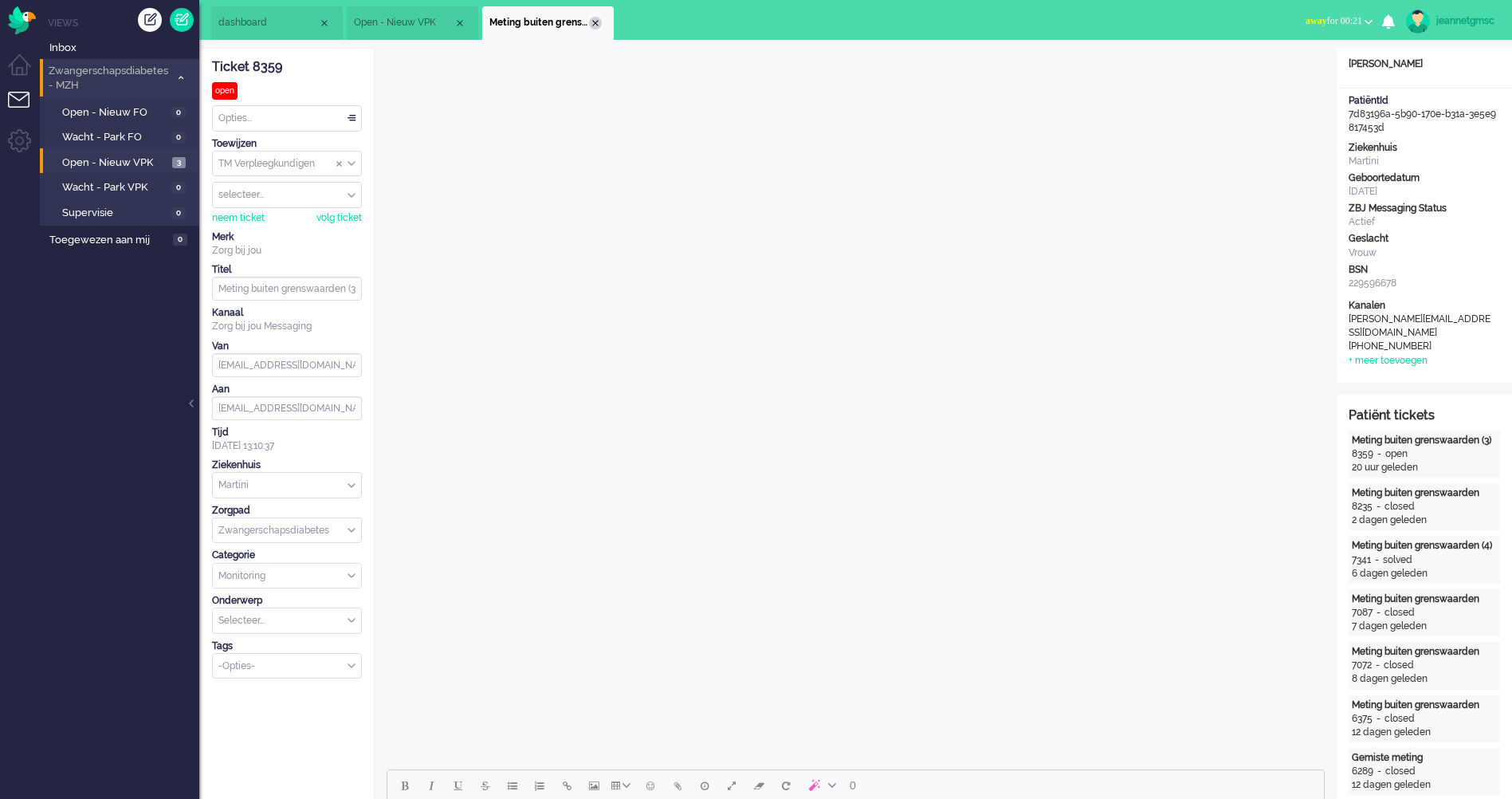
click at [597, 25] on div "Close tab" at bounding box center [595, 23] width 13 height 13
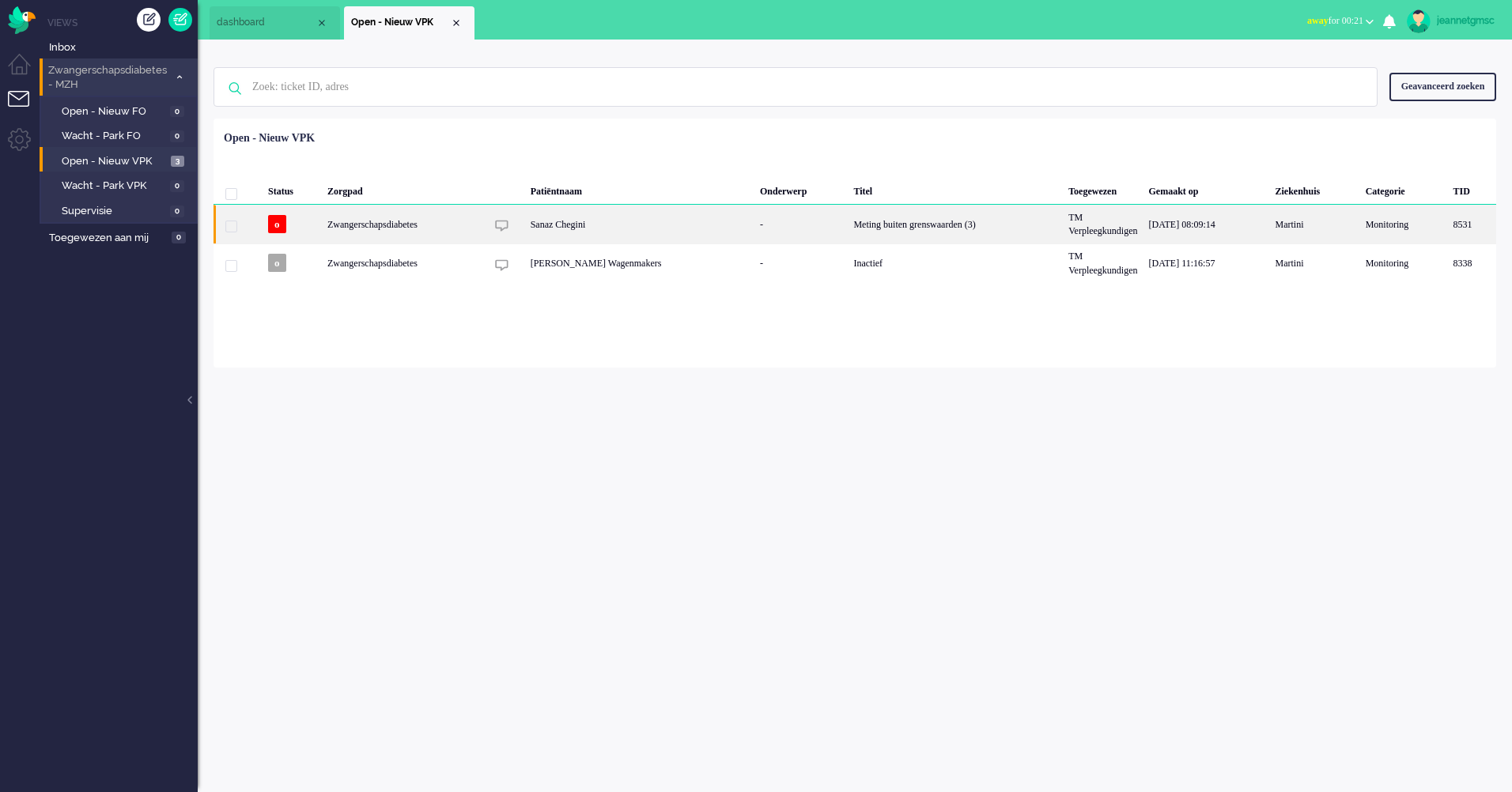
click at [623, 235] on div "Sanaz Chegini" at bounding box center [639, 224] width 229 height 38
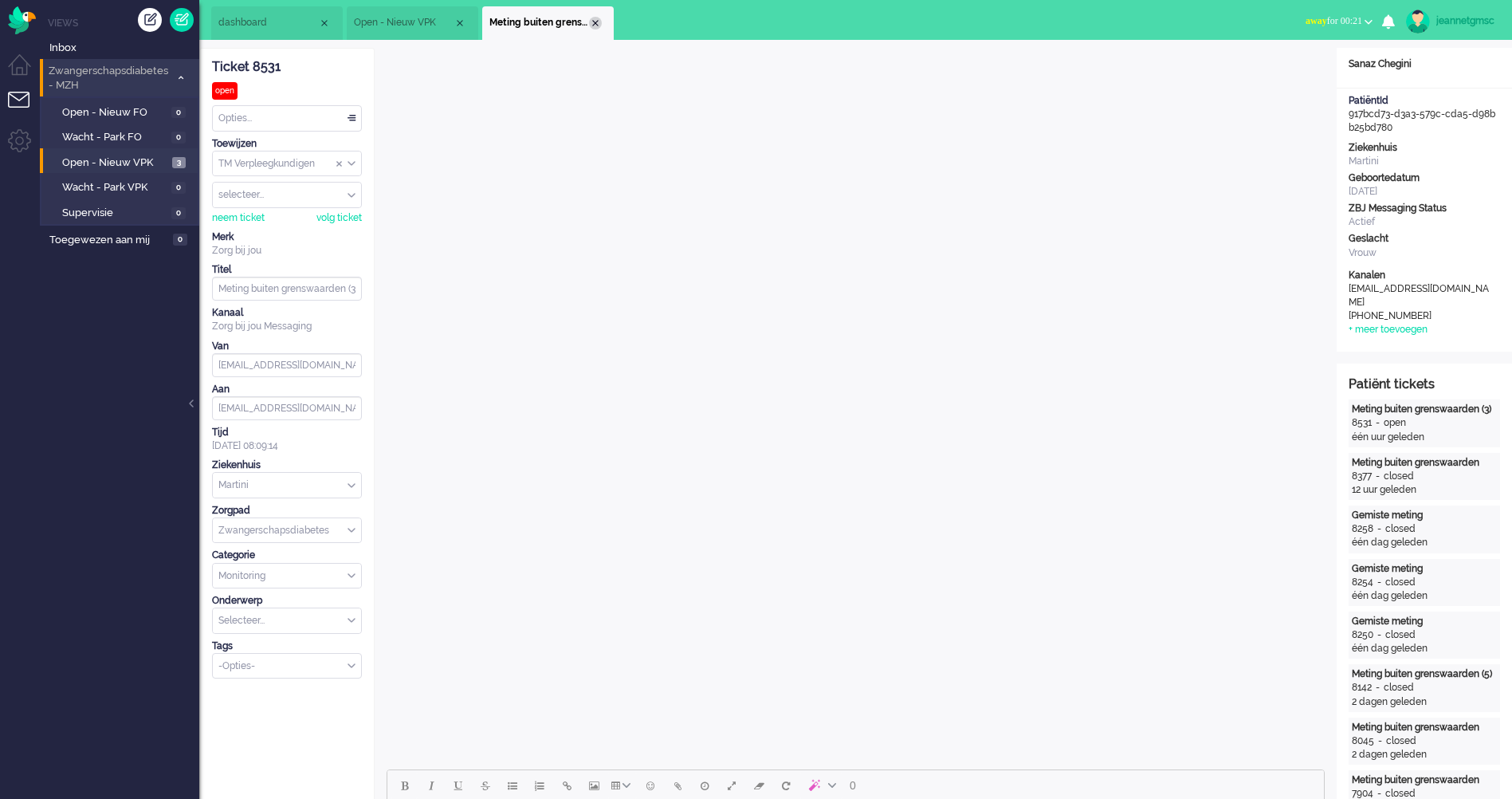
click at [596, 21] on div "Close tab" at bounding box center [595, 23] width 13 height 13
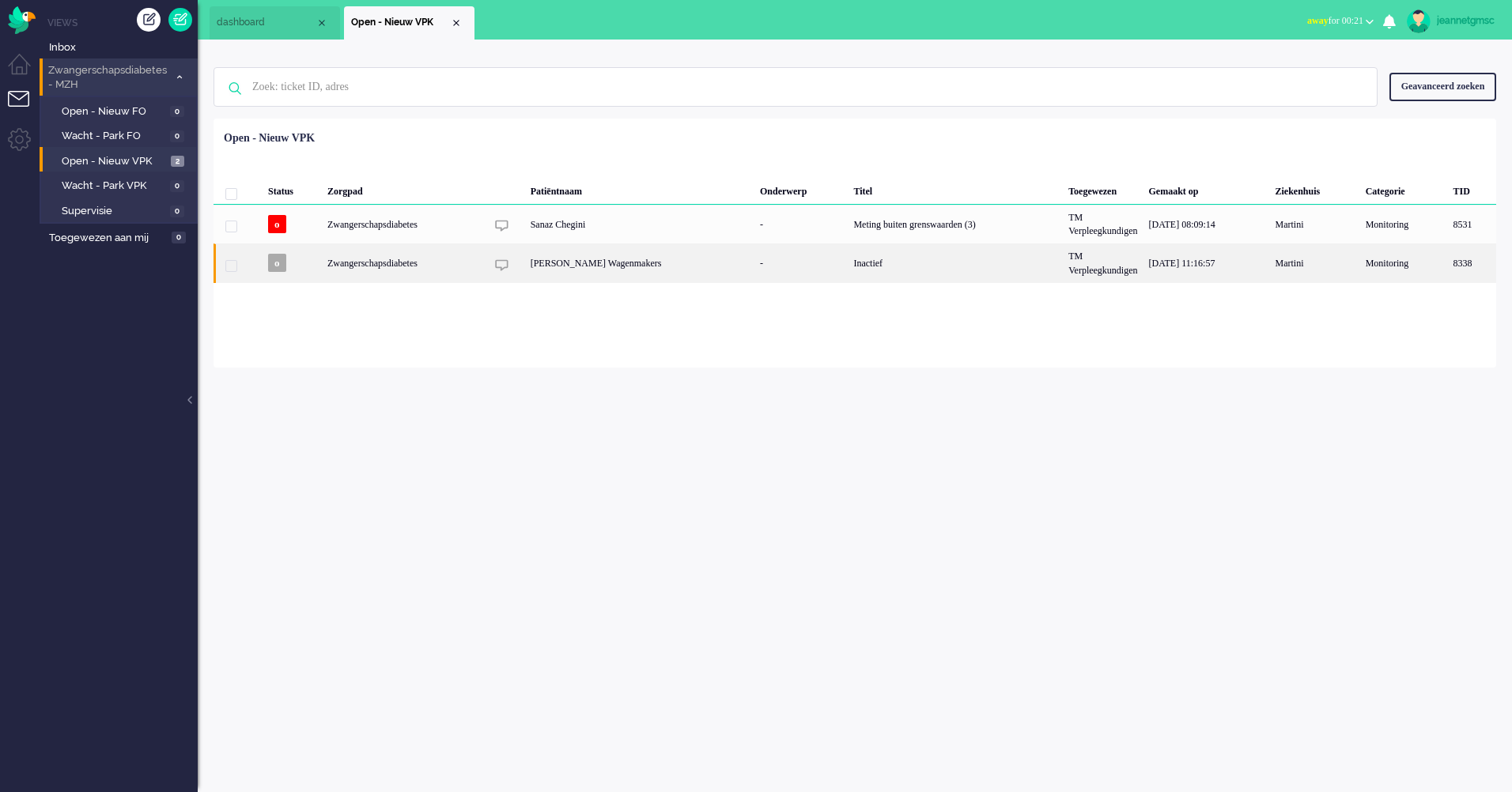
click at [598, 259] on div "[PERSON_NAME] Wagenmakers" at bounding box center [639, 263] width 229 height 38
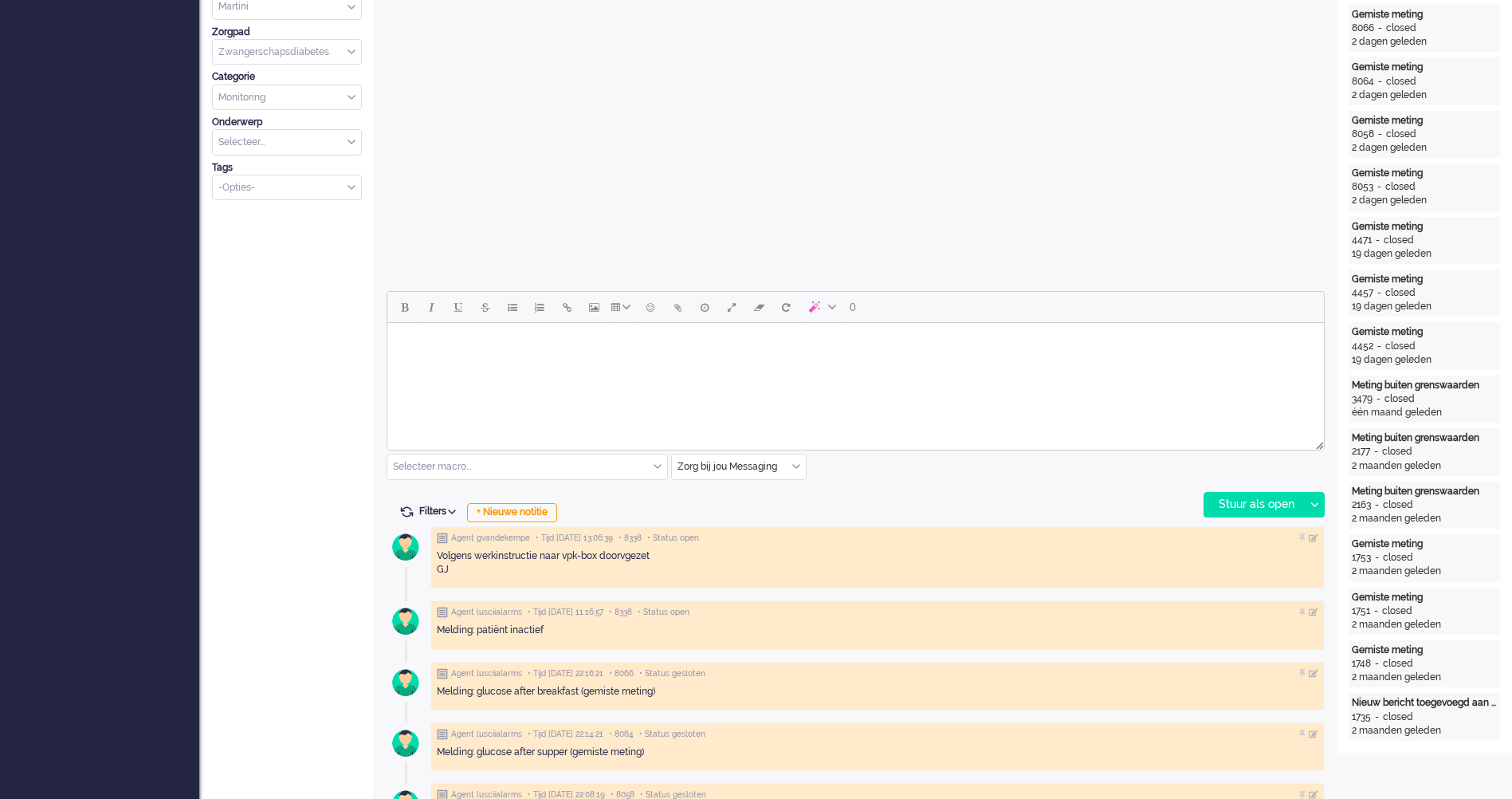
scroll to position [558, 0]
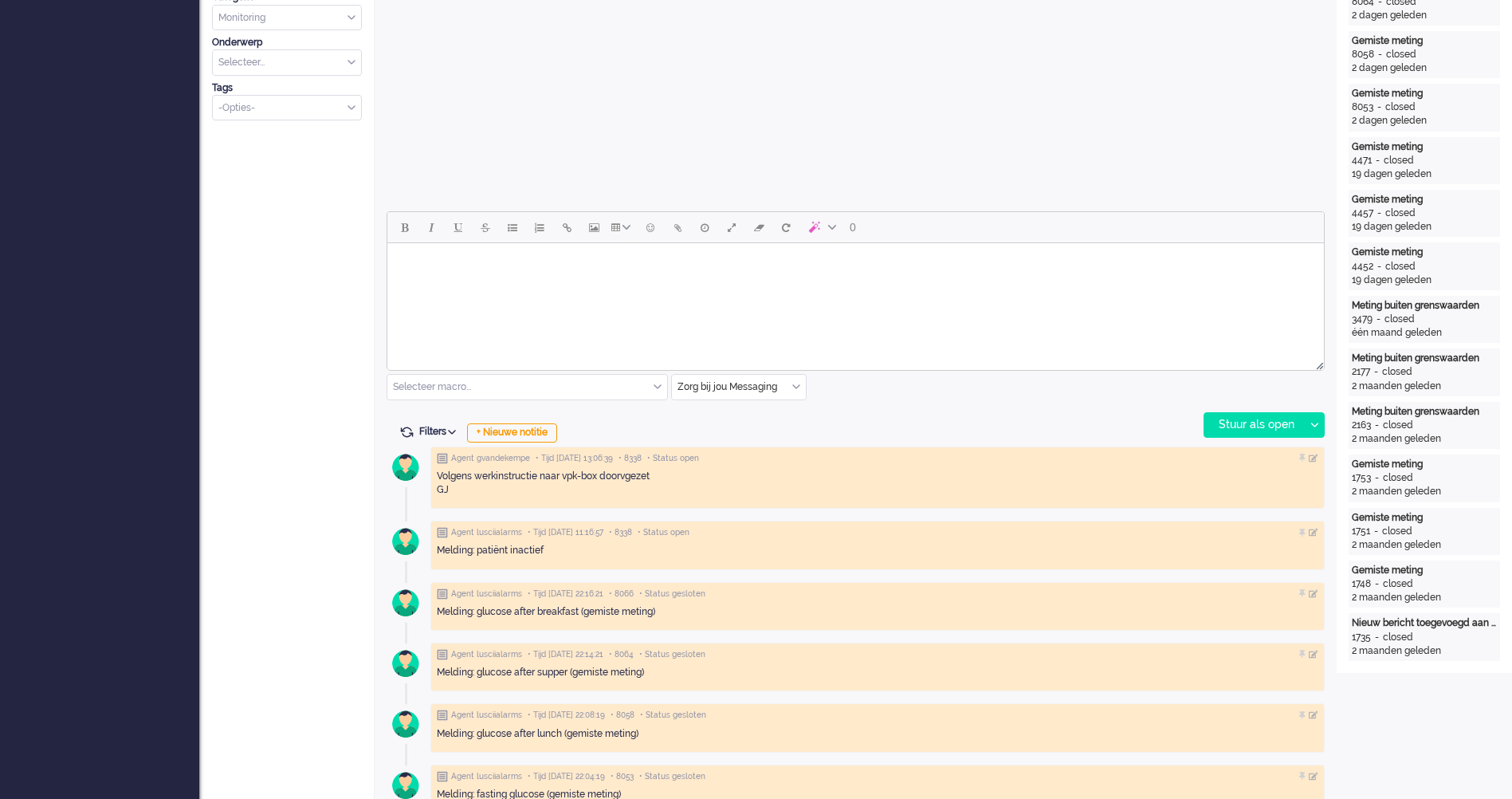
click at [535, 283] on html at bounding box center [855, 263] width 936 height 40
click at [552, 384] on input "text" at bounding box center [527, 386] width 280 height 24
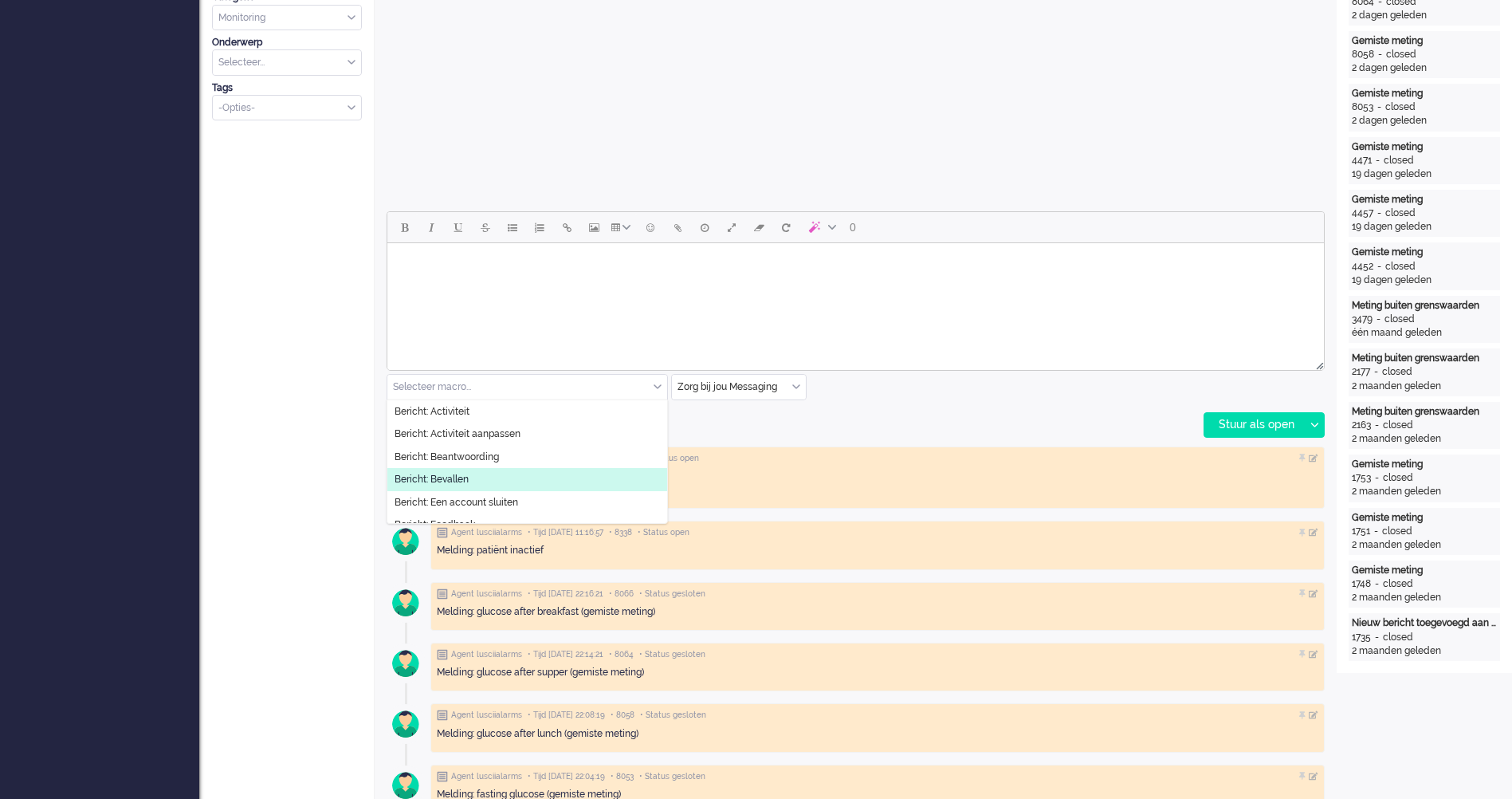
click at [529, 472] on li "Bericht: Bevallen" at bounding box center [527, 479] width 280 height 23
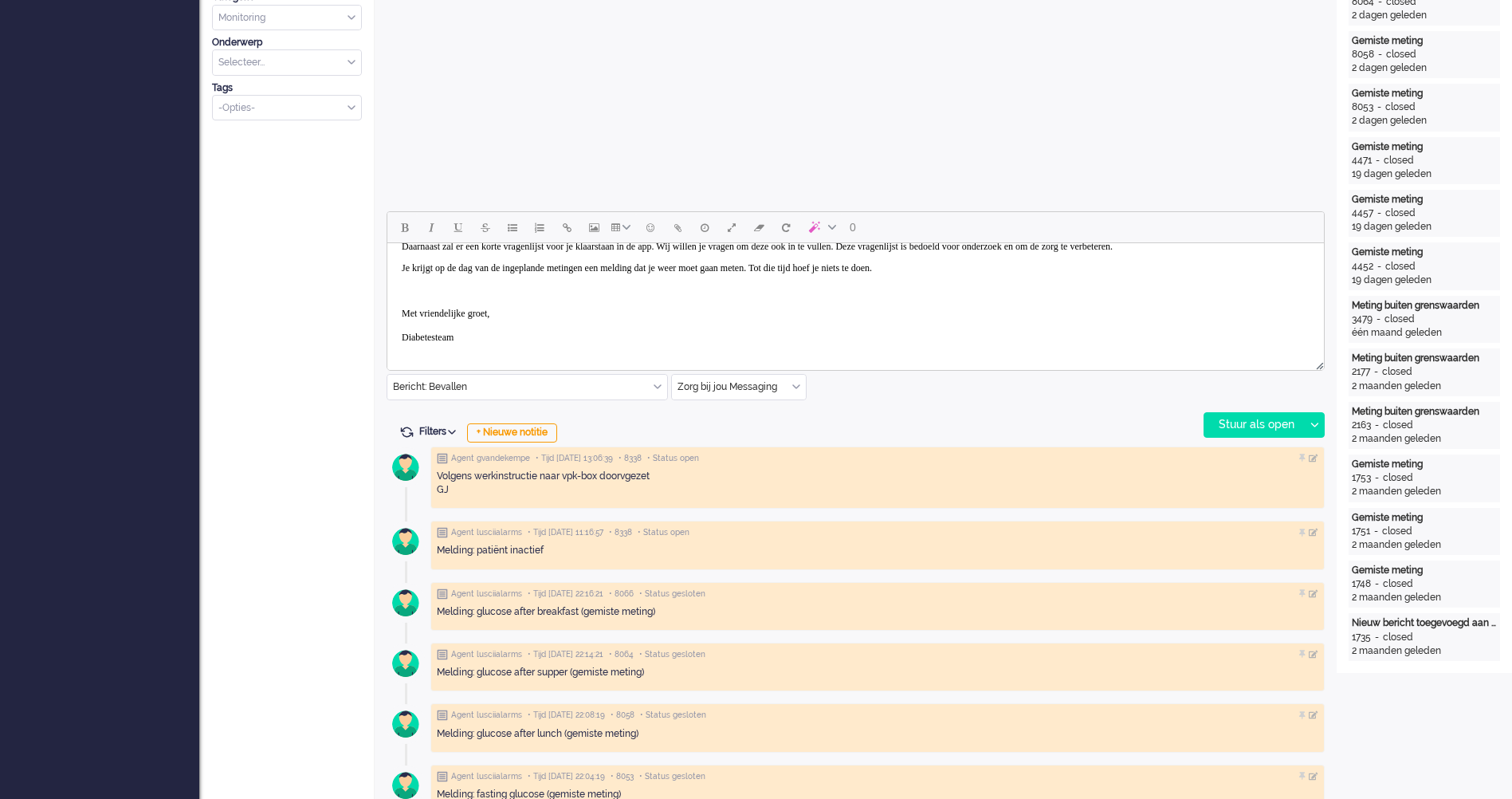
scroll to position [0, 0]
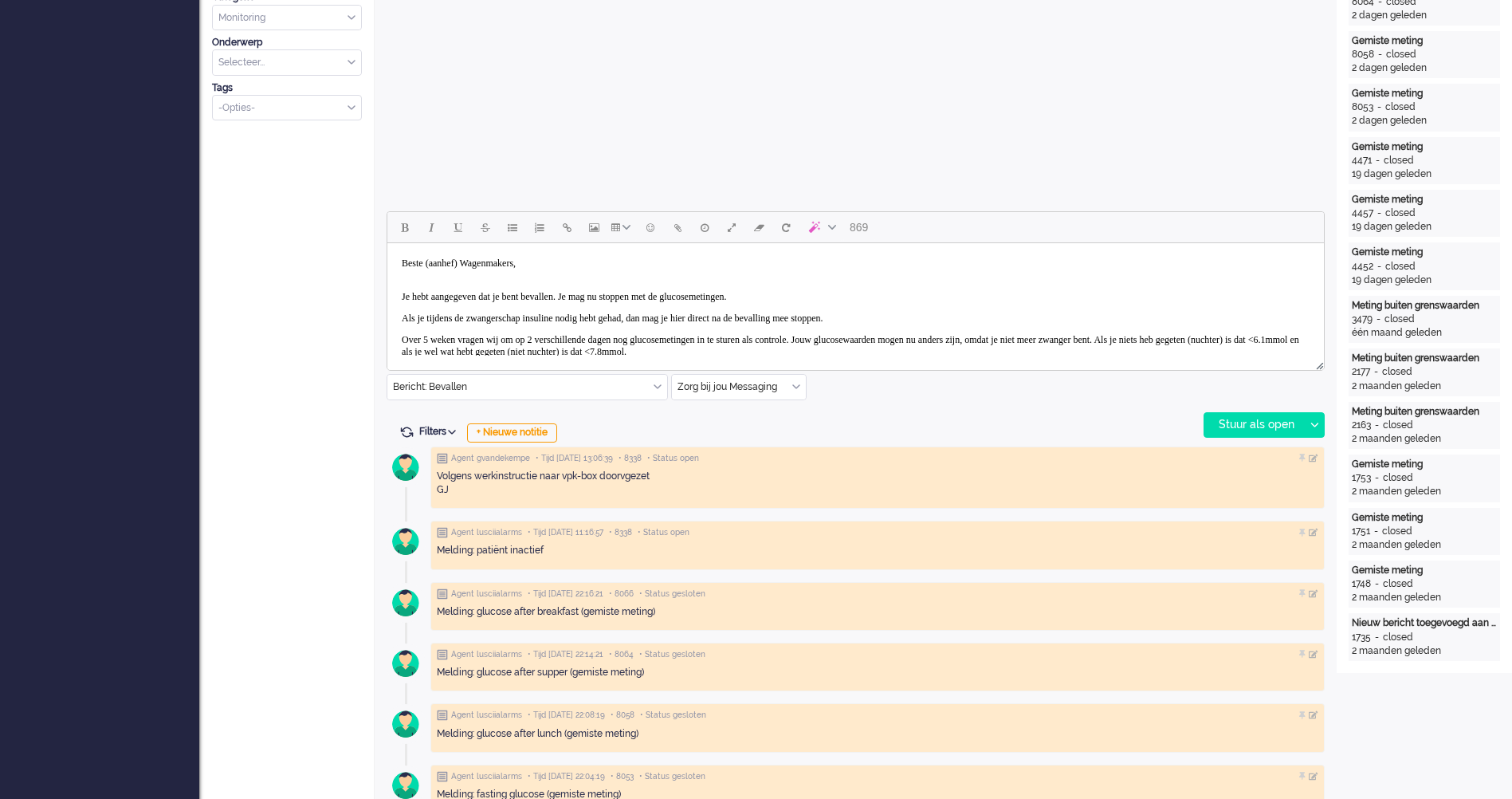
drag, startPoint x: 562, startPoint y: 268, endPoint x: 552, endPoint y: 267, distance: 10.0
click at [552, 267] on body "Beste (aanhef) Wagenmakers, Je hebt aangegeven dat je bent bevallen. Je mag nu …" at bounding box center [855, 364] width 923 height 229
drag, startPoint x: 475, startPoint y: 264, endPoint x: 429, endPoint y: 264, distance: 46.0
click at [429, 264] on body "Beste (aanhef) Wagenmakers, Je hebt aangegeven dat je bent bevallen. Je mag nu …" at bounding box center [855, 364] width 923 height 229
drag, startPoint x: 447, startPoint y: 294, endPoint x: 398, endPoint y: 297, distance: 49.1
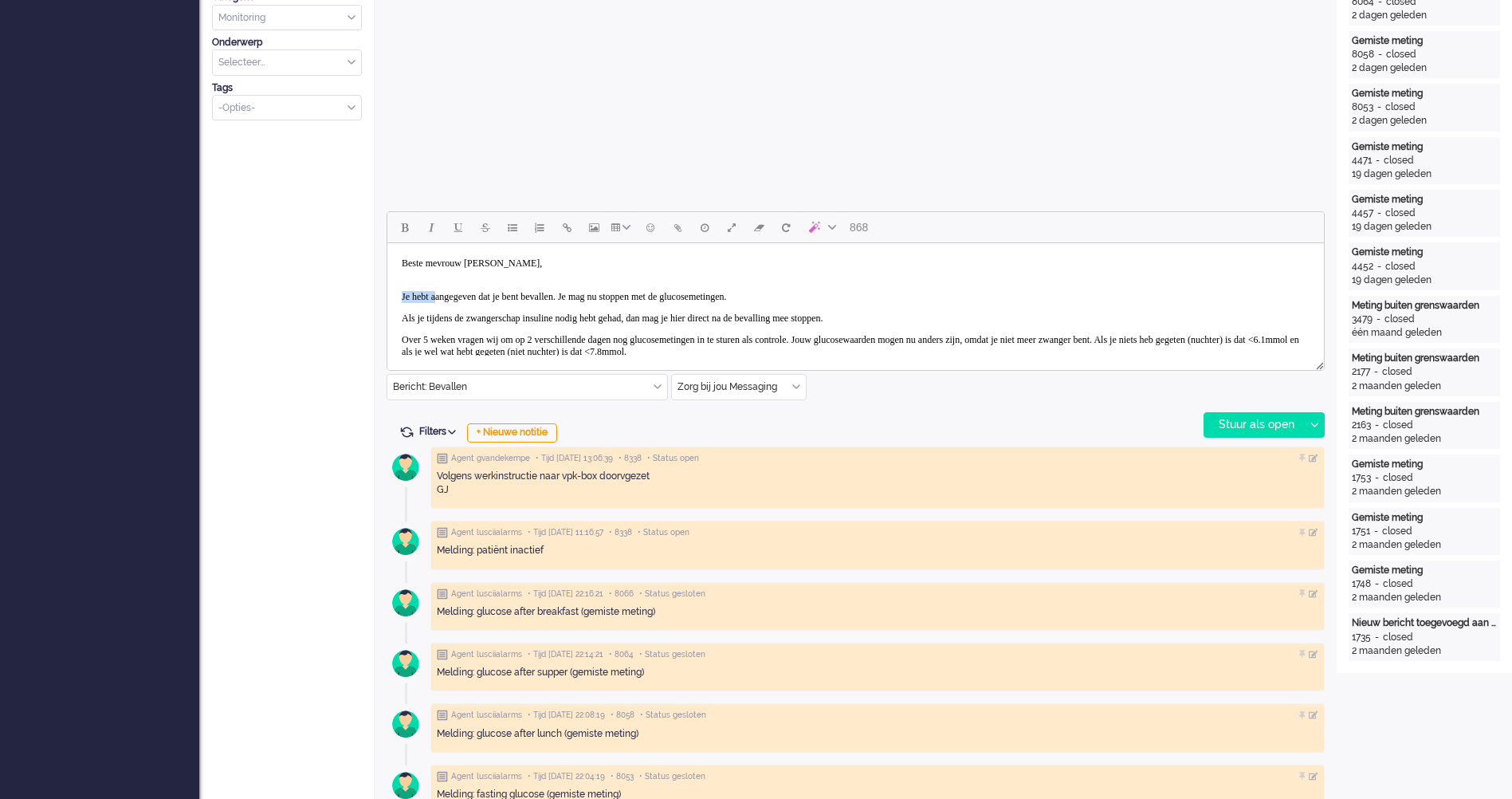
click at [398, 297] on body "Beste mevrouw [PERSON_NAME], Je hebt aangegeven dat je bent bevallen. Je mag nu…" at bounding box center [855, 364] width 923 height 229
click at [753, 297] on p "Ik zie dat je bent bevallen. Je mag nu stoppen met de glucosemetingen." at bounding box center [855, 297] width 907 height 12
click at [772, 297] on p "Ik zie dat je bent bevallen. Je mag nu stoppen met de glucosemetingen." at bounding box center [855, 297] width 907 height 12
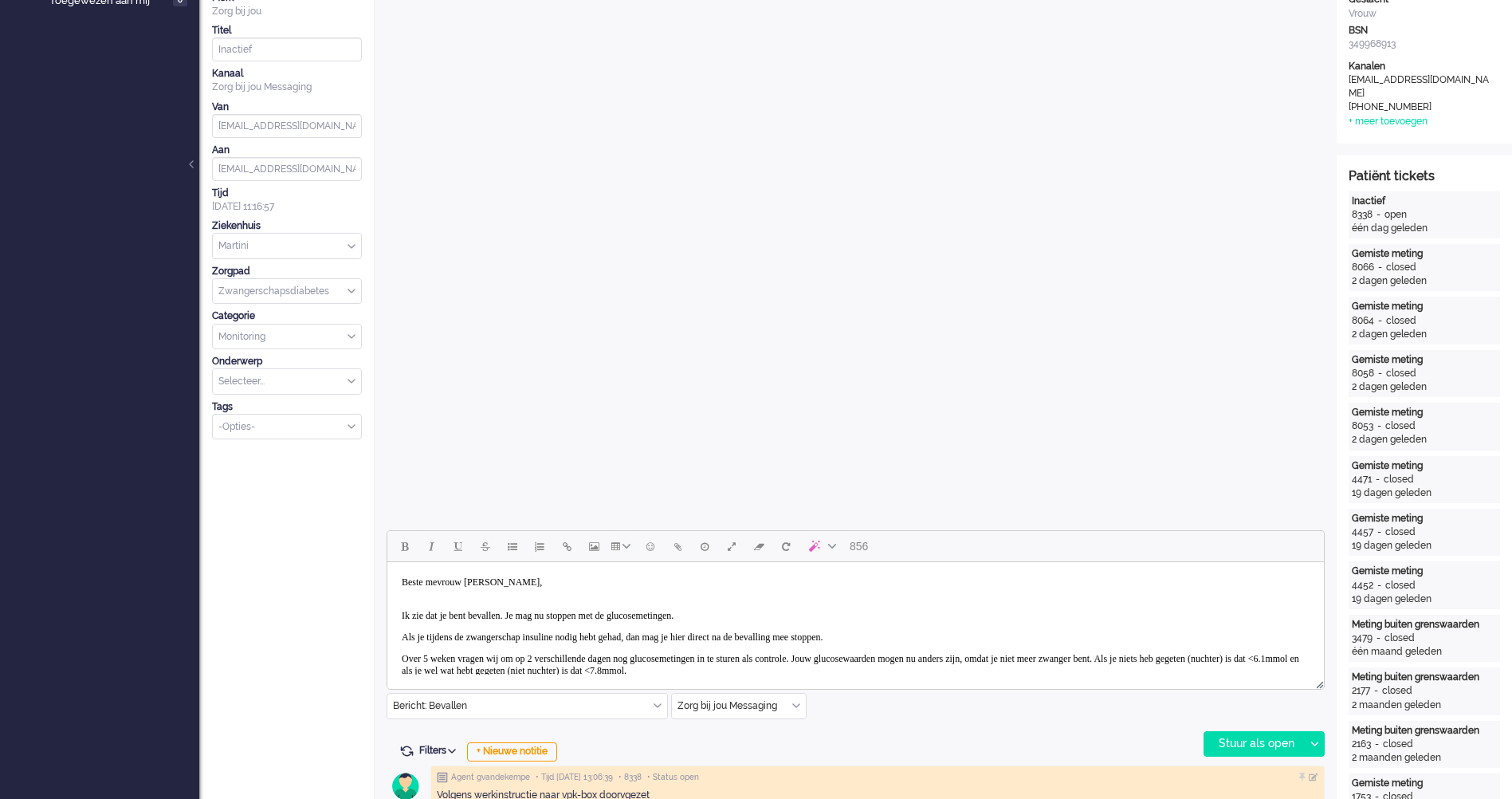
scroll to position [478, 0]
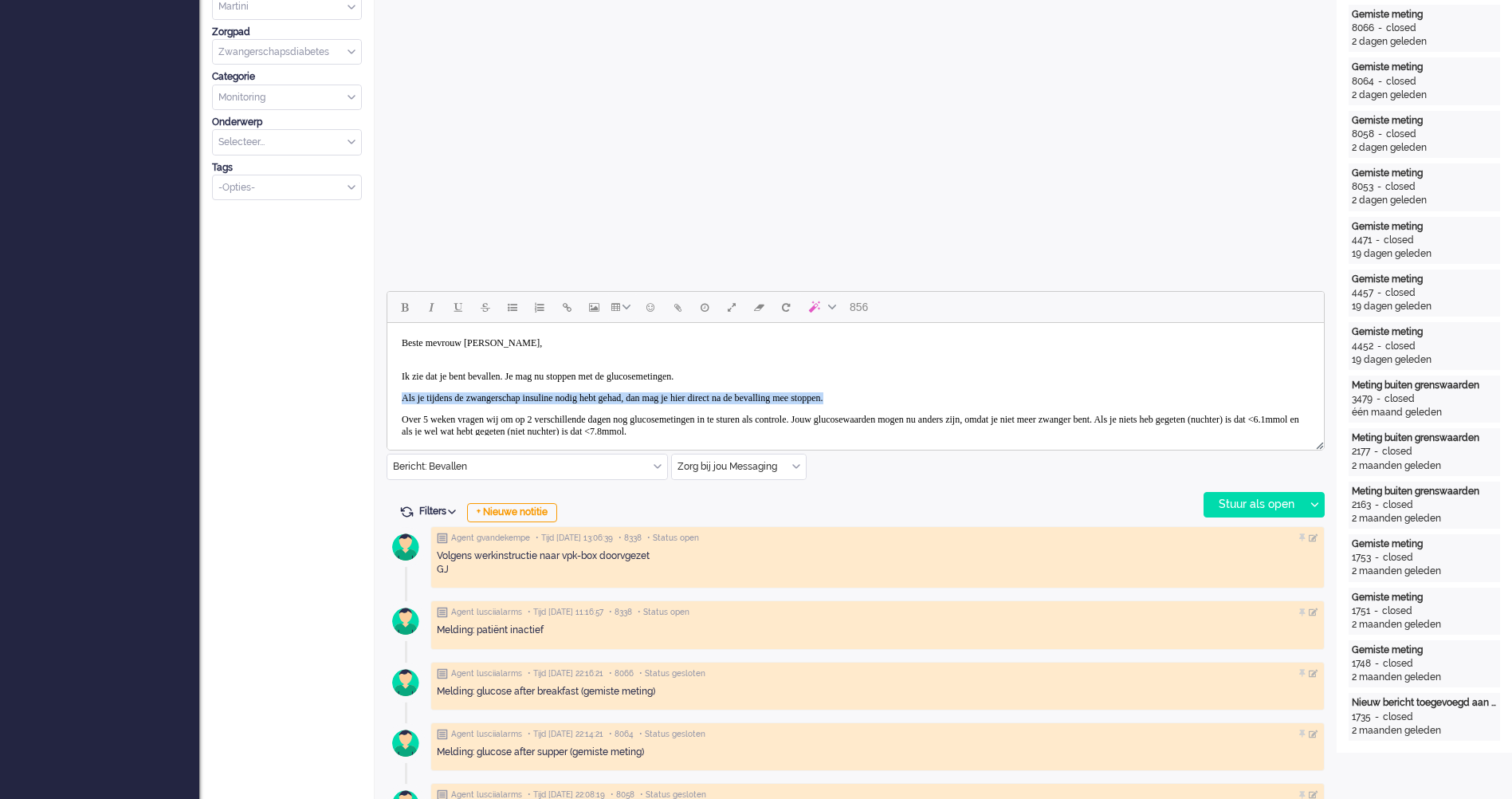
drag, startPoint x: 935, startPoint y: 396, endPoint x: 382, endPoint y: 391, distance: 553.0
click at [387, 391] on html "Beste mevrouw [PERSON_NAME], Ik zie dat je bent bevallen. Je mag nu stoppen met…" at bounding box center [855, 444] width 936 height 241
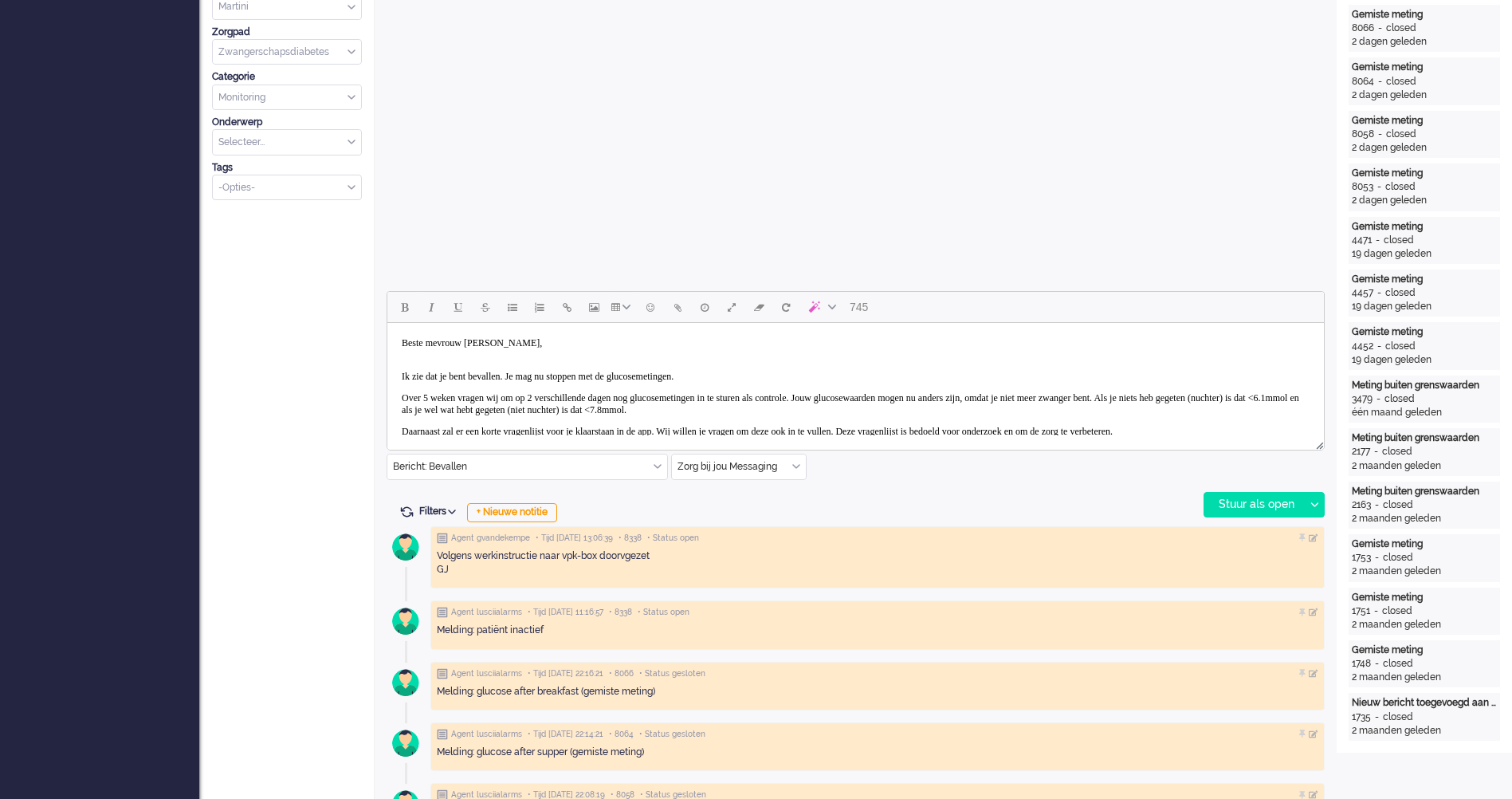
click at [775, 372] on p "Ik zie dat je bent bevallen. Je mag nu stoppen met de glucosemetingen." at bounding box center [855, 376] width 907 height 12
click at [963, 418] on body "Beste mevrouw [PERSON_NAME], Ik zie dat je bent bevallen. Je mag nu stoppen met…" at bounding box center [855, 433] width 923 height 208
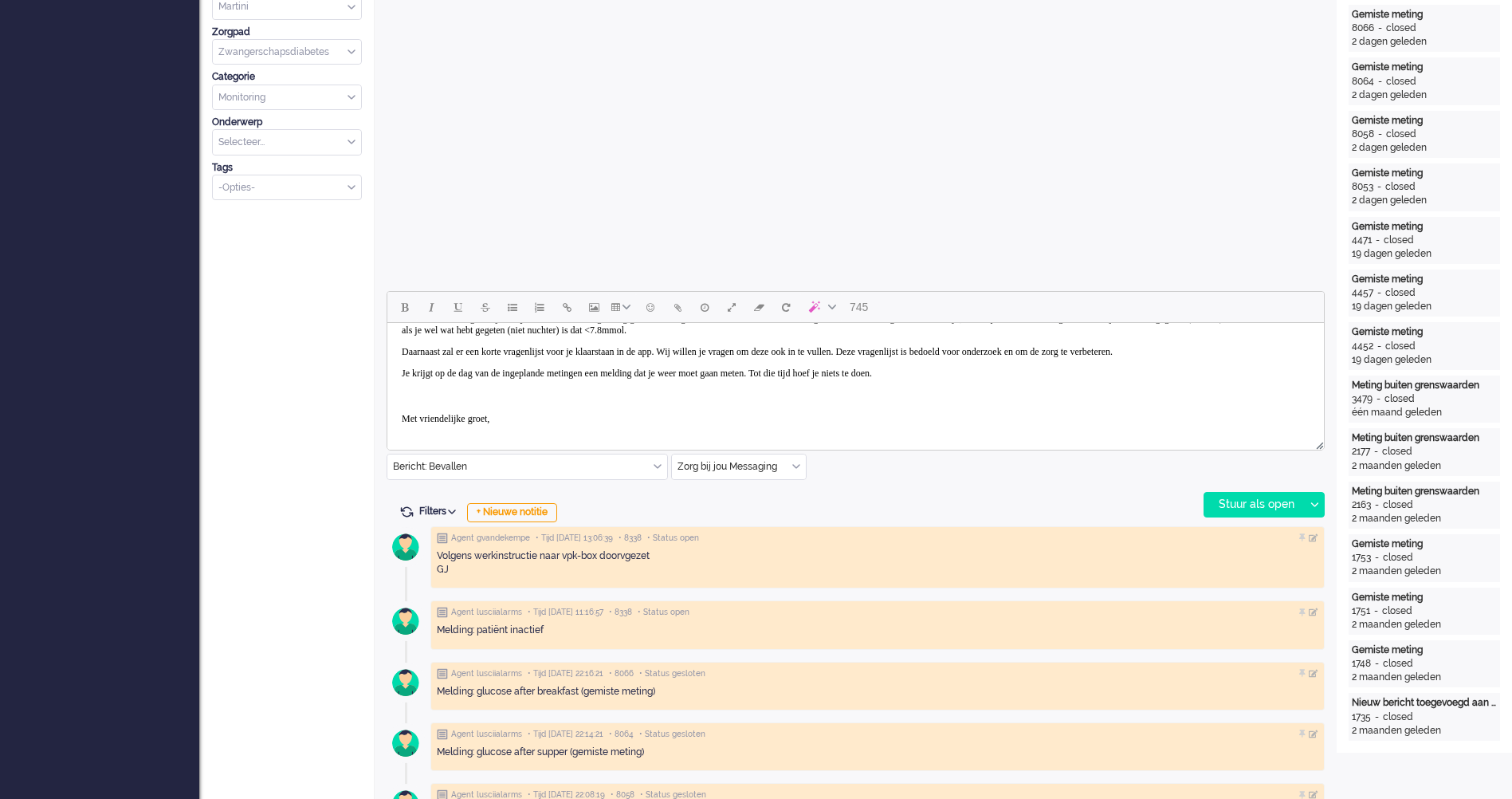
click at [831, 391] on p "Je krijgt op de dag van de ingeplande metingen een melding dat je weer moet gaa…" at bounding box center [855, 380] width 907 height 24
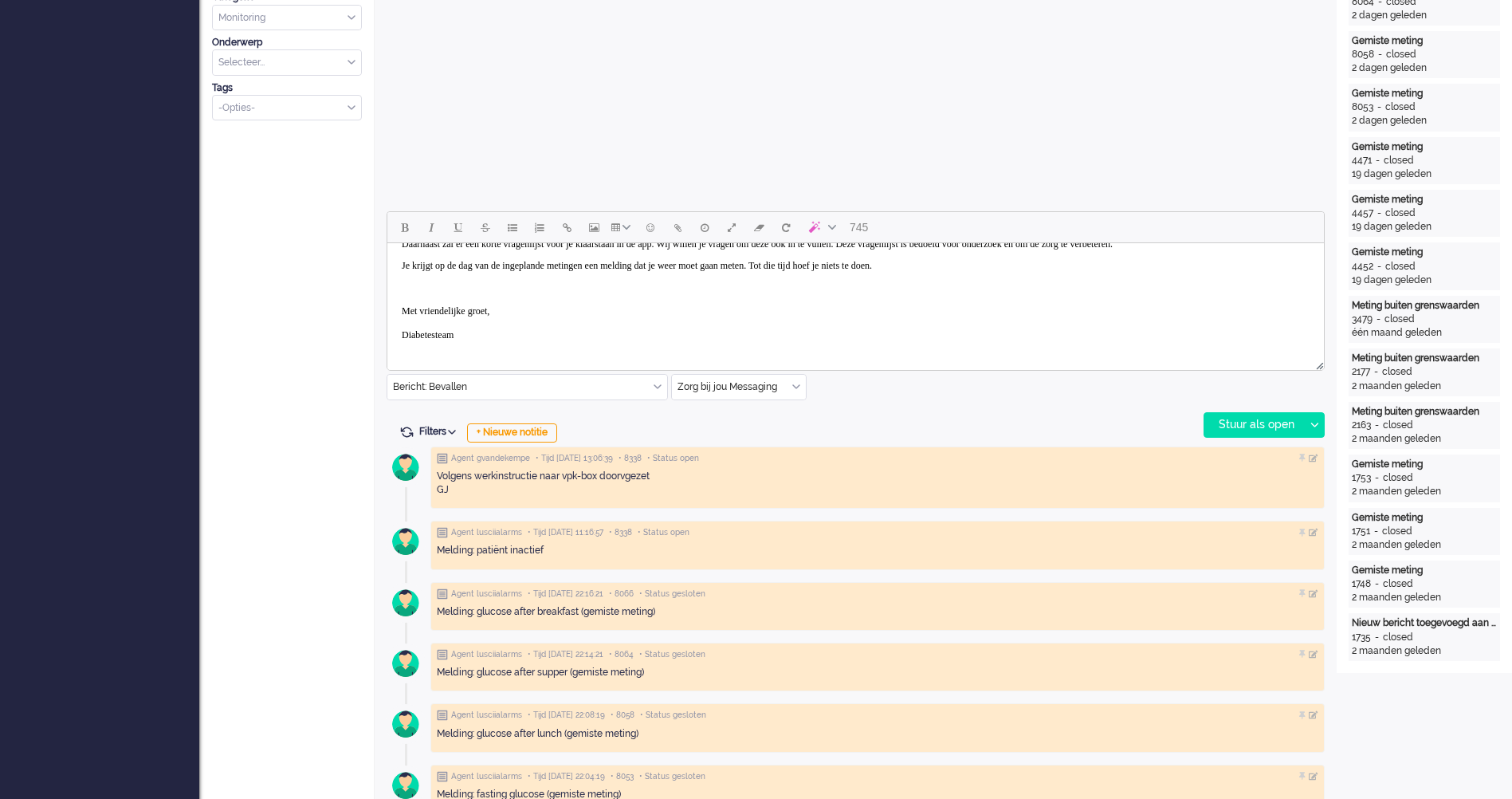
scroll to position [0, 0]
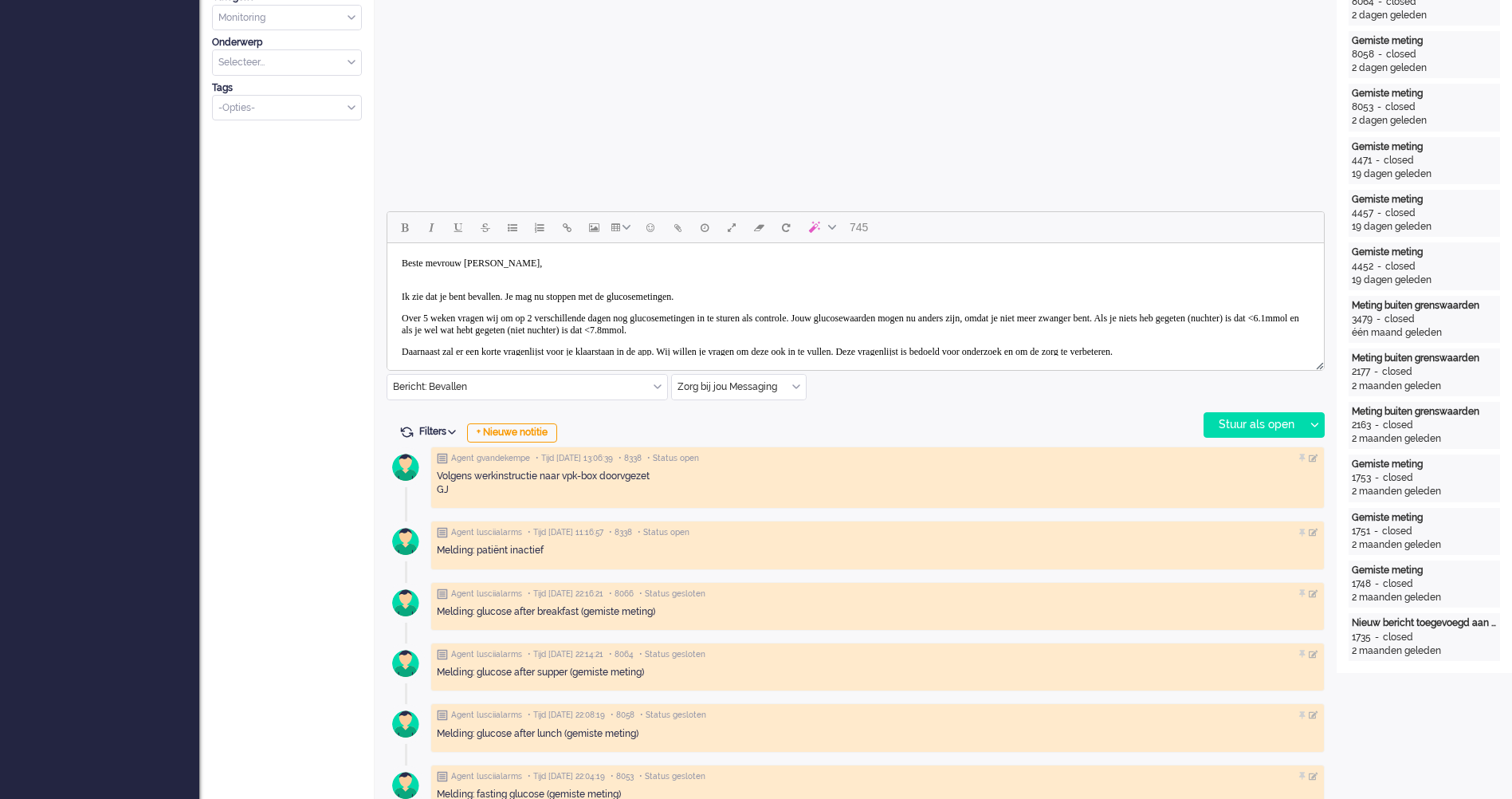
click at [545, 284] on body "Beste mevrouw [PERSON_NAME], Ik zie dat je bent bevallen. Je mag nu stoppen met…" at bounding box center [855, 354] width 923 height 208
click at [558, 270] on body "Beste mevrouw [PERSON_NAME], Ik zie dat je bent bevallen. Je mag nu stoppen met…" at bounding box center [855, 354] width 923 height 208
click at [753, 296] on p "Ik zie dat je bent bevallen. Je mag nu stoppen met de glucosemetingen." at bounding box center [855, 297] width 907 height 12
click at [826, 294] on p "Ik zie dat je bent bevallen. Je mag nu stoppen met de glucosemetingen." at bounding box center [855, 297] width 907 height 12
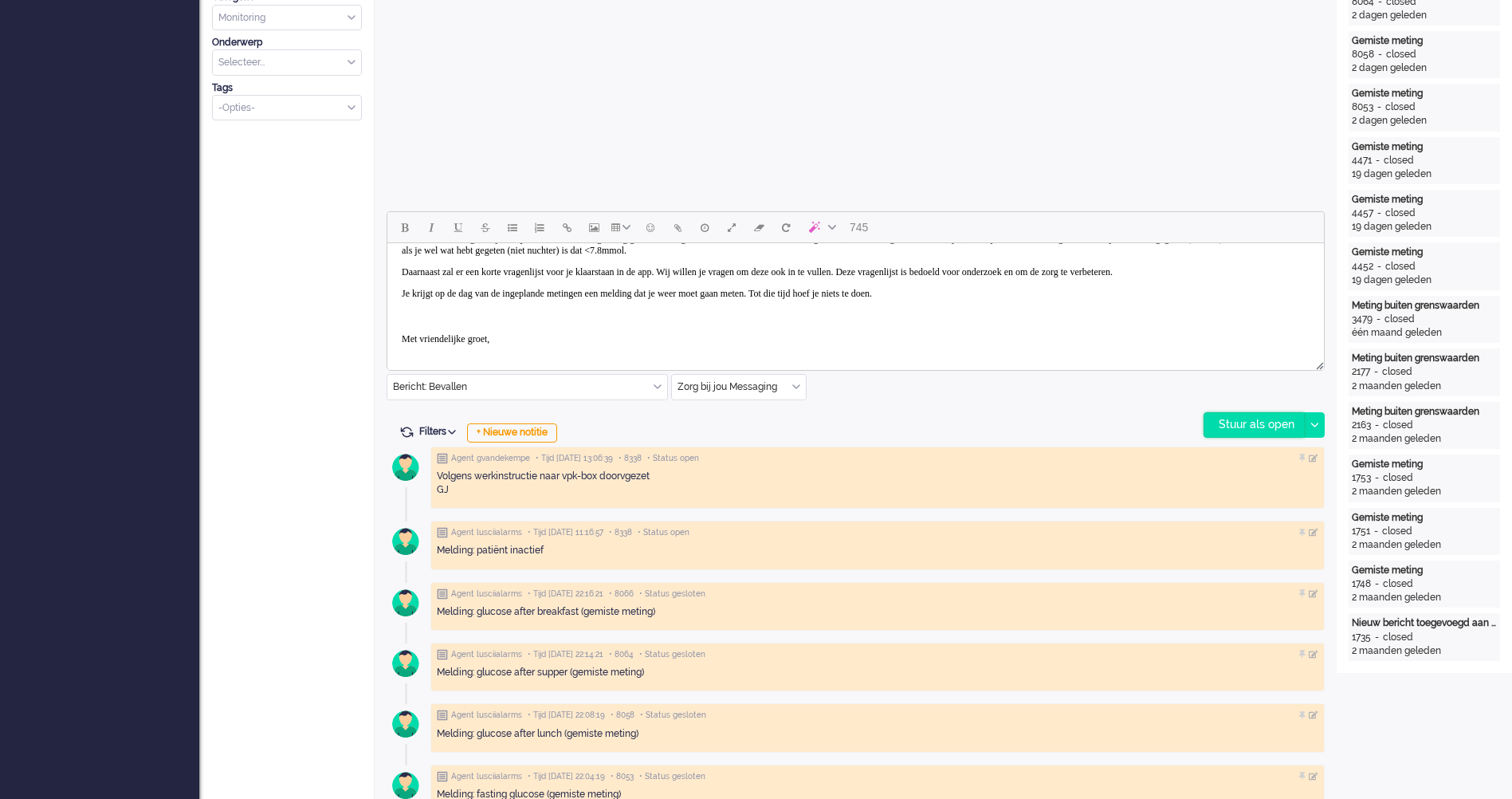
click at [1251, 426] on div "Stuur als open" at bounding box center [1254, 425] width 100 height 24
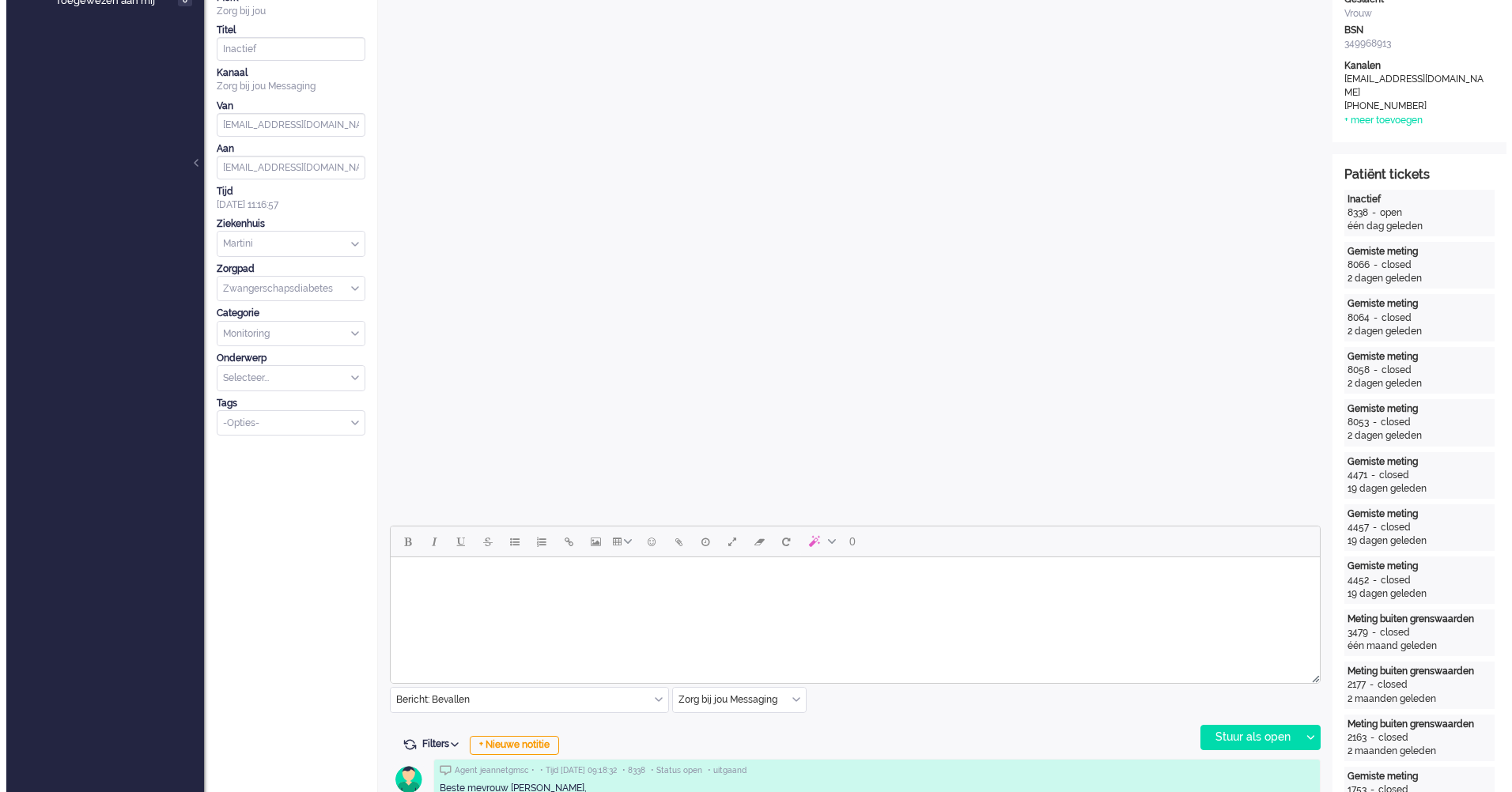
scroll to position [0, 0]
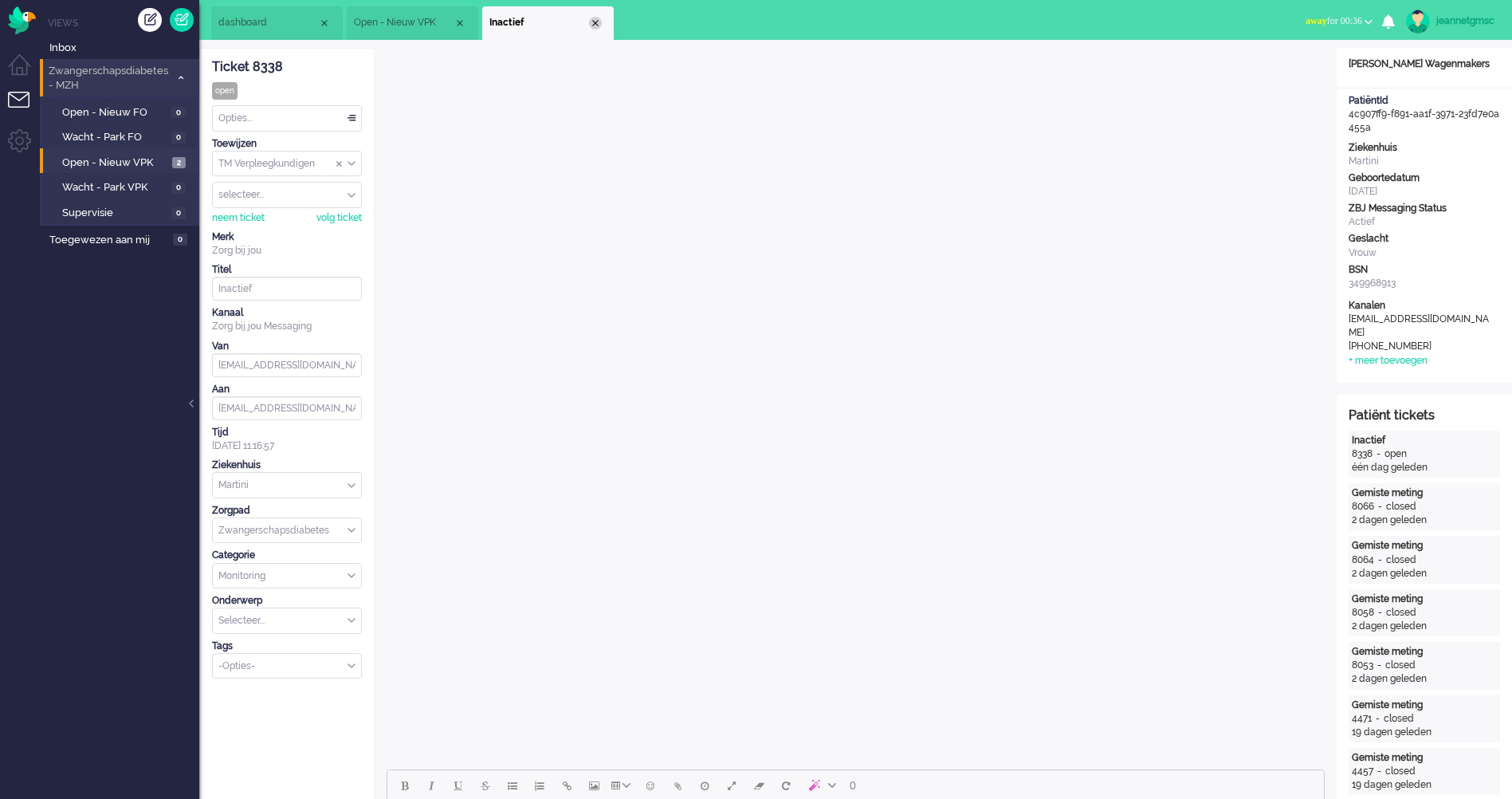
click at [598, 27] on div "Close tab" at bounding box center [595, 23] width 13 height 13
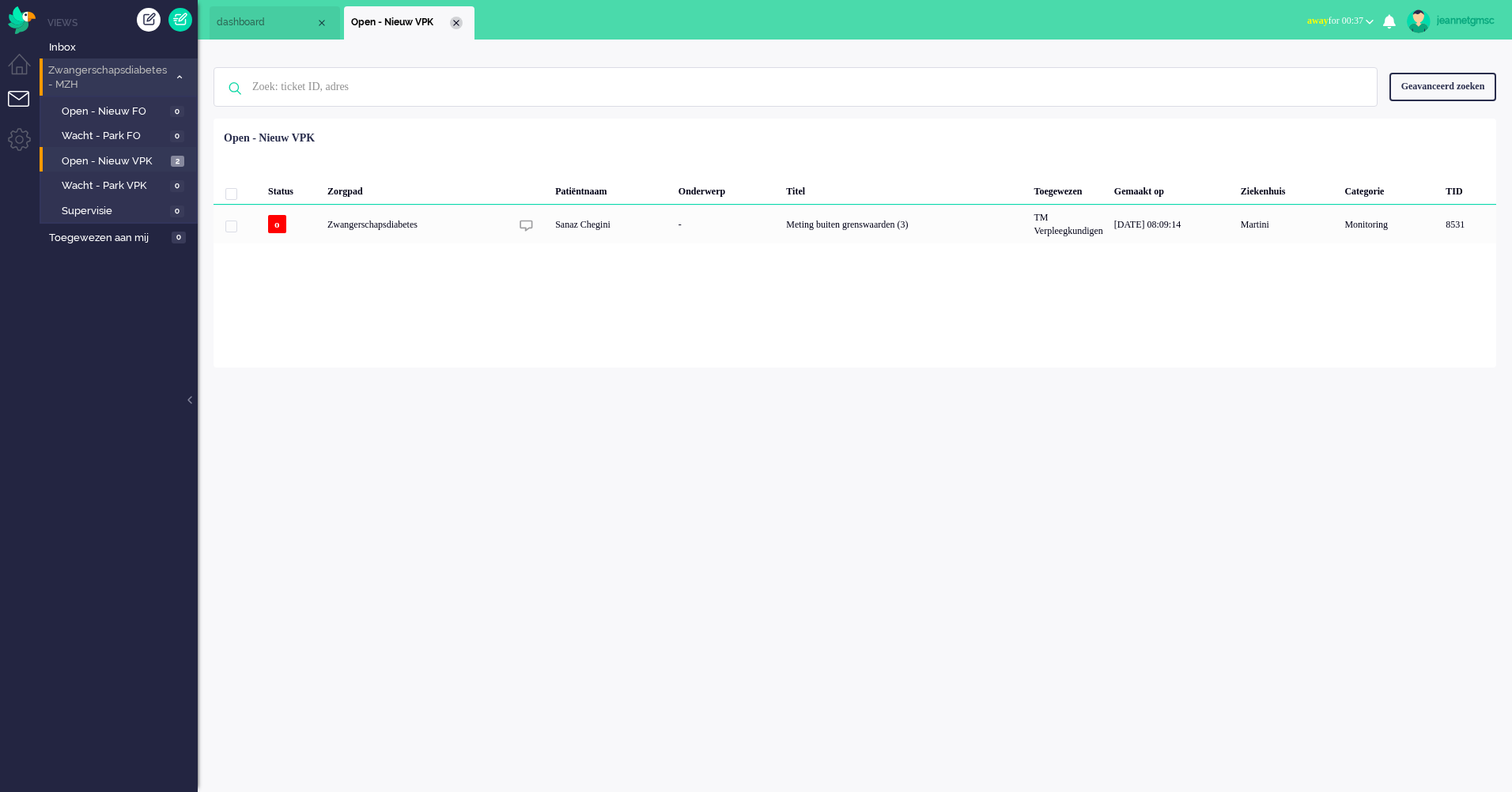
click at [457, 20] on div "Close tab" at bounding box center [456, 23] width 13 height 13
